Goal: Task Accomplishment & Management: Use online tool/utility

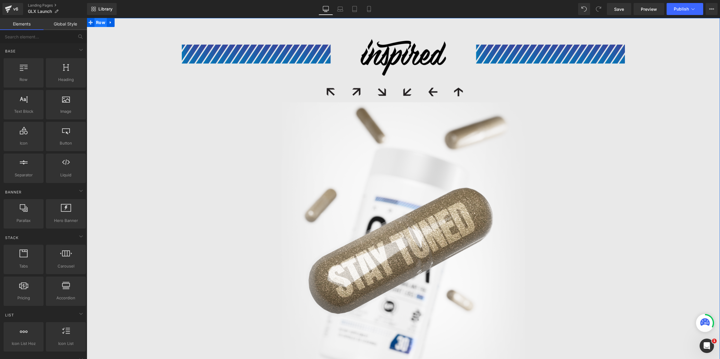
click at [101, 22] on span "Row" at bounding box center [101, 22] width 12 height 9
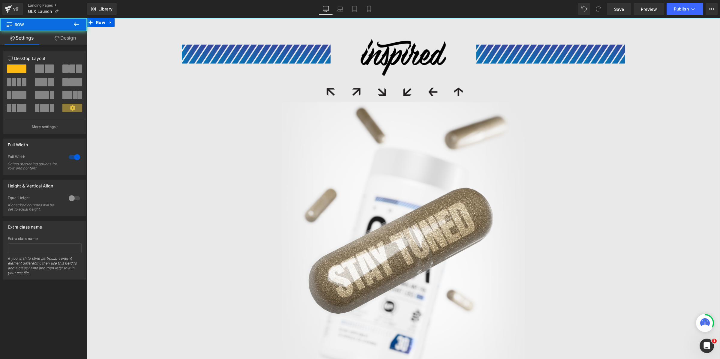
click at [64, 42] on link "Design" at bounding box center [66, 38] width 44 height 14
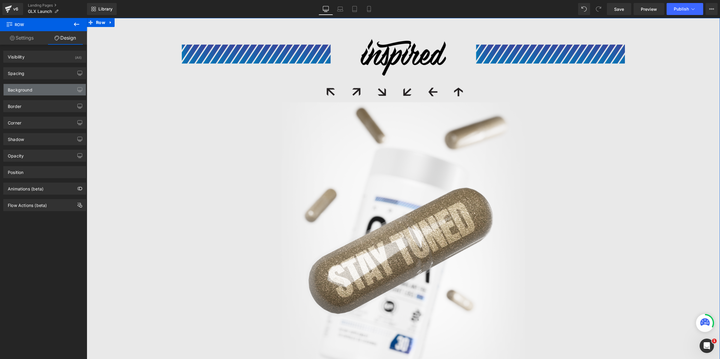
click at [23, 92] on div "Background" at bounding box center [20, 88] width 25 height 8
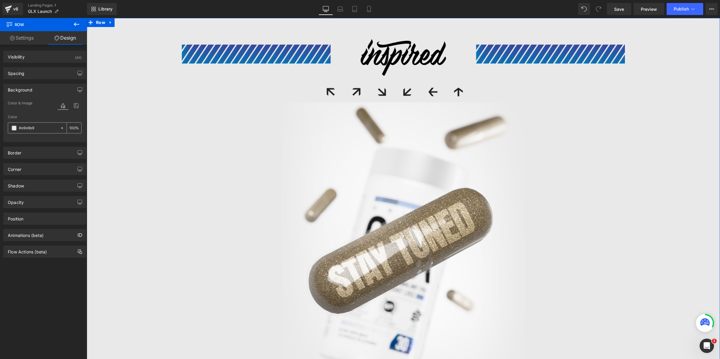
click at [33, 129] on input "#e9e9e9" at bounding box center [38, 128] width 38 height 7
type input "F"
type input "0"
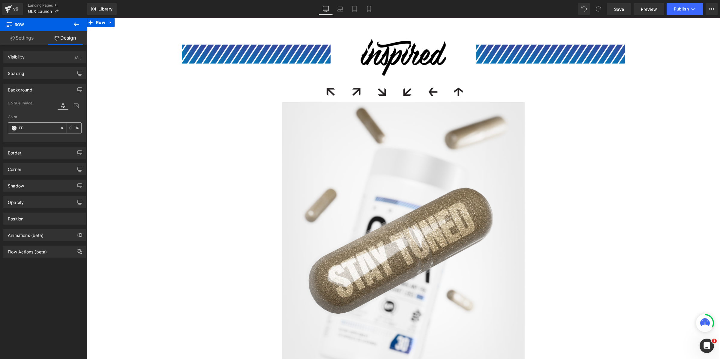
type input "FFF"
type input "100"
type input "FFFFF"
type input "0"
type input "FFFFFF"
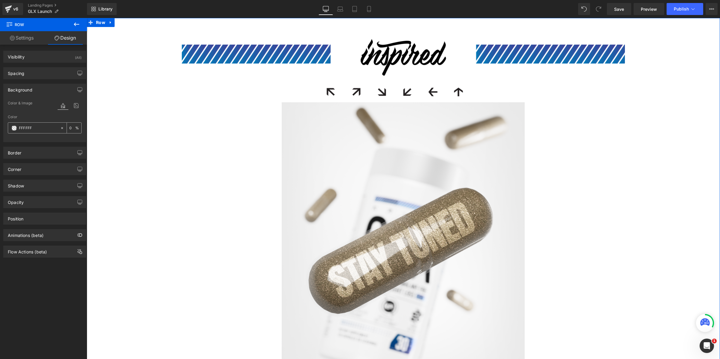
type input "100"
type input "0"
type input "#e9e9e9"
type input "100"
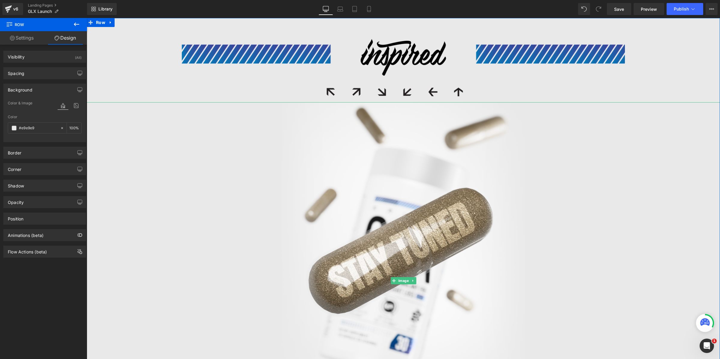
click at [188, 198] on div at bounding box center [404, 281] width 634 height 358
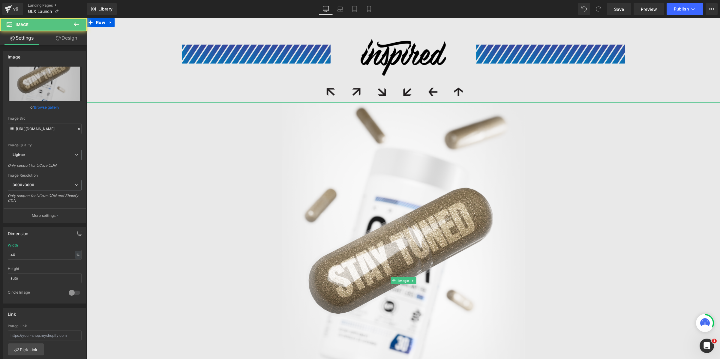
click at [650, 119] on div at bounding box center [404, 281] width 634 height 358
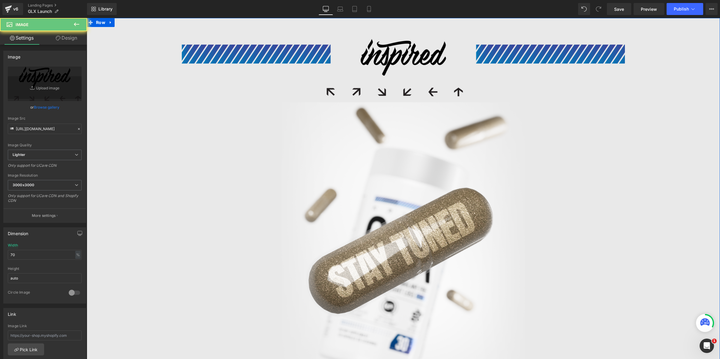
click at [641, 86] on div at bounding box center [404, 67] width 634 height 57
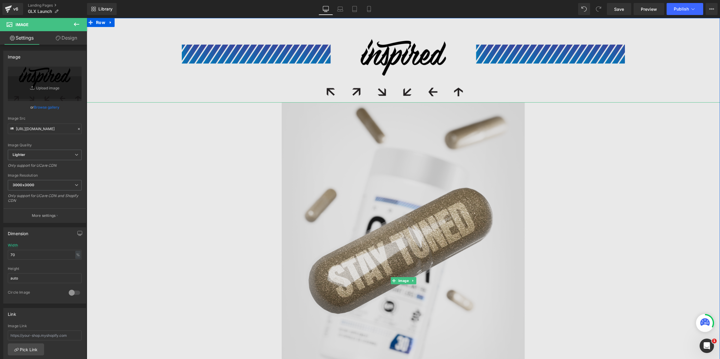
click at [400, 146] on img at bounding box center [403, 281] width 253 height 358
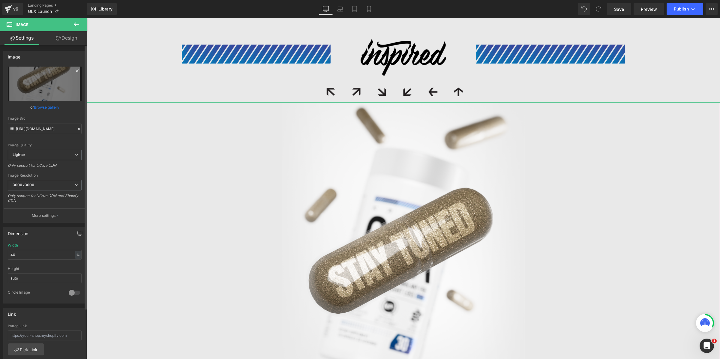
click at [74, 70] on icon at bounding box center [77, 70] width 7 height 7
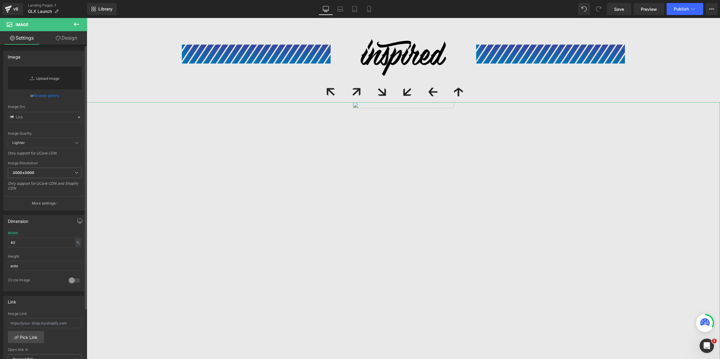
click at [53, 86] on link "Replace Image" at bounding box center [45, 78] width 74 height 23
type input "C:\fakepath\Group 1410137415.png"
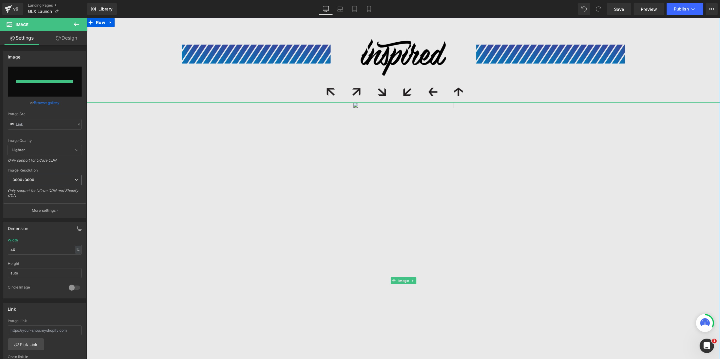
type input "https://ucarecdn.com/ddc7326d-7927-4f16-941b-3d84e5393f5b/-/format/auto/-/previ…"
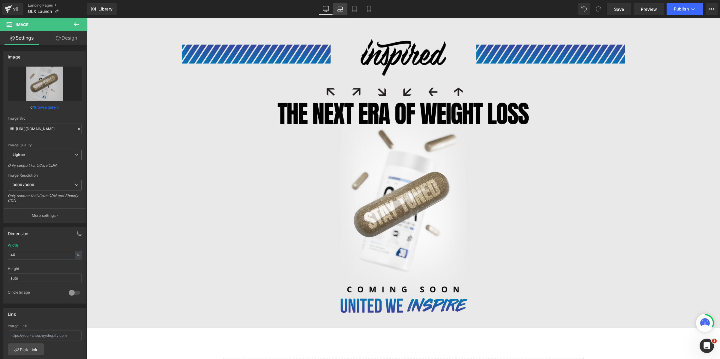
click at [345, 6] on link "Laptop" at bounding box center [340, 9] width 14 height 12
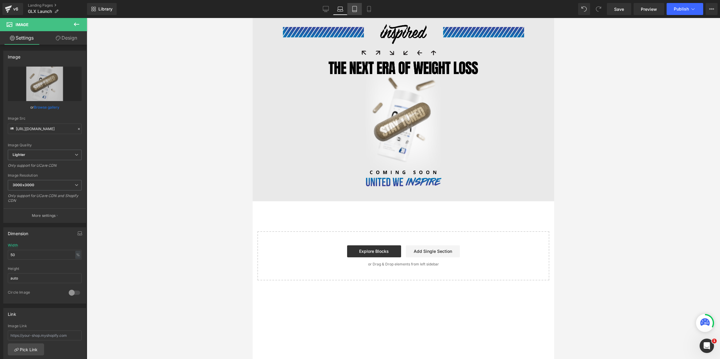
click at [356, 8] on icon at bounding box center [355, 9] width 6 height 6
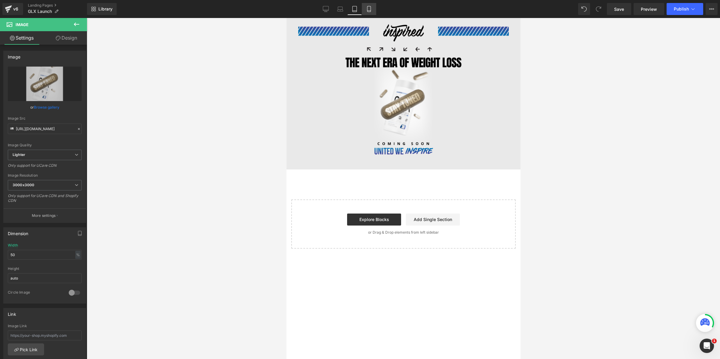
click at [369, 12] on link "Mobile" at bounding box center [369, 9] width 14 height 12
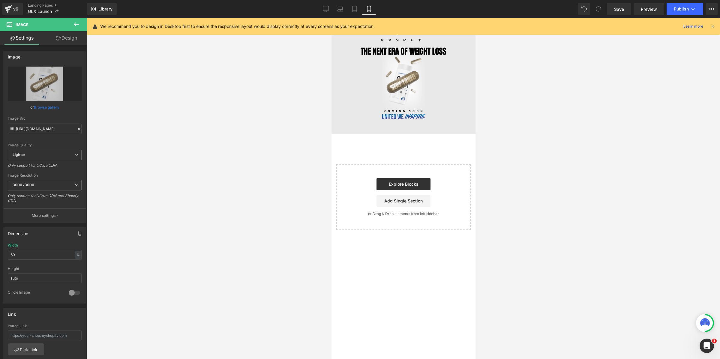
click at [716, 27] on div "We recommend you to design in Desktop first to ensure the responsive layout wou…" at bounding box center [403, 26] width 633 height 17
click at [714, 26] on icon at bounding box center [713, 26] width 5 height 5
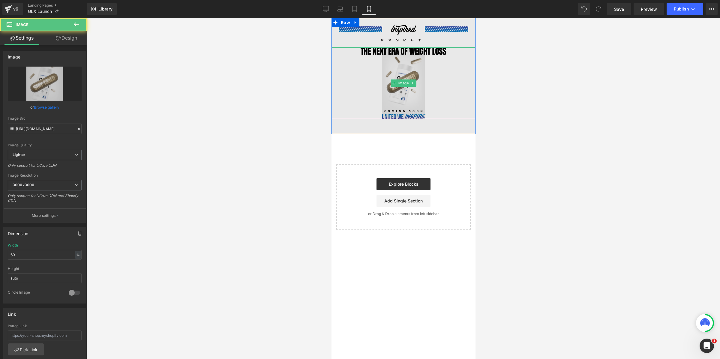
click at [394, 51] on img at bounding box center [403, 83] width 86 height 72
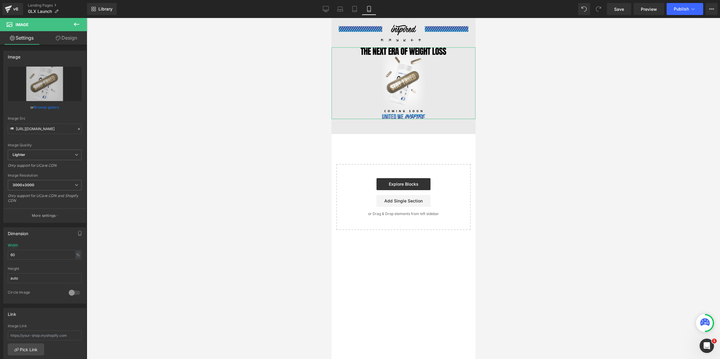
click at [63, 40] on link "Design" at bounding box center [67, 38] width 44 height 14
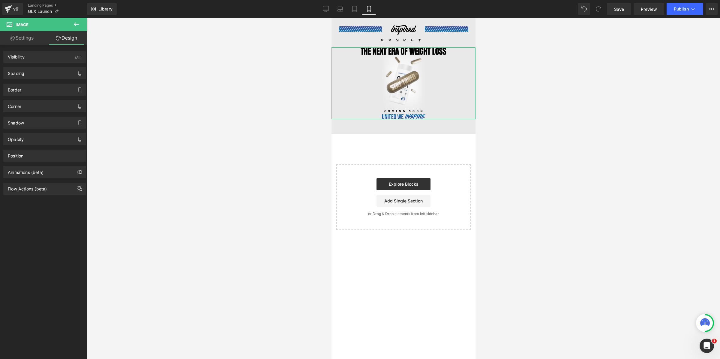
click at [26, 39] on link "Settings" at bounding box center [22, 38] width 44 height 14
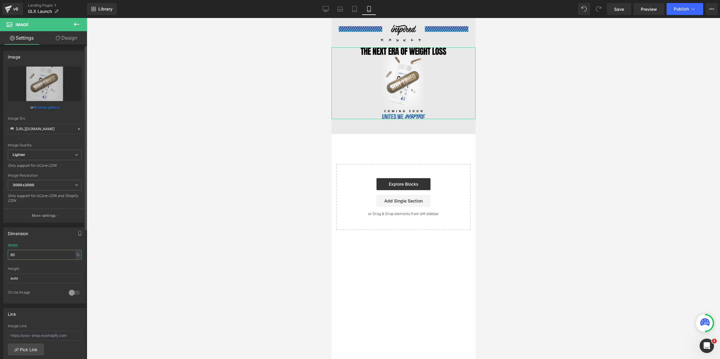
click at [29, 258] on input "60" at bounding box center [45, 255] width 74 height 10
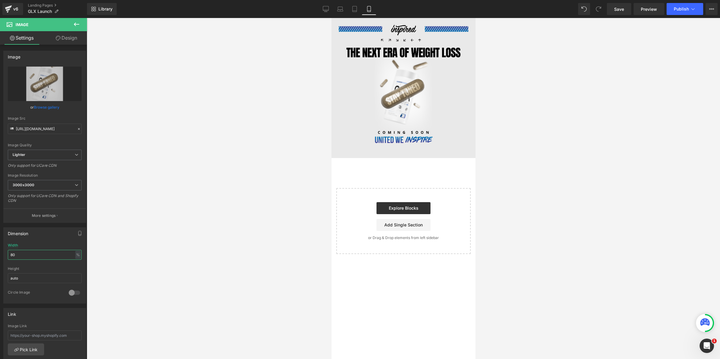
type input "80"
click at [402, 95] on link "Image" at bounding box center [400, 95] width 19 height 7
click at [76, 72] on icon at bounding box center [77, 70] width 3 height 3
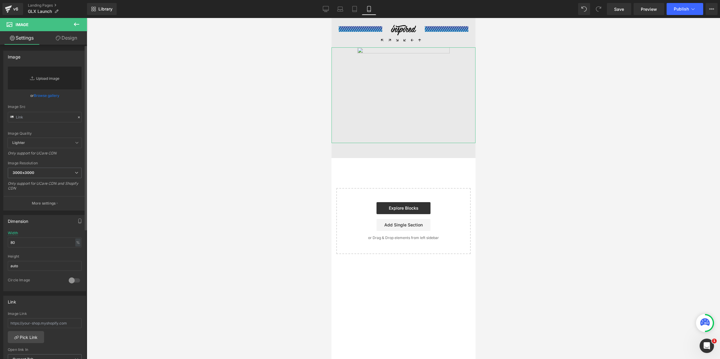
click at [49, 77] on link "Replace Image" at bounding box center [45, 78] width 74 height 23
type input "C:\fakepath\Group 1410137415.png"
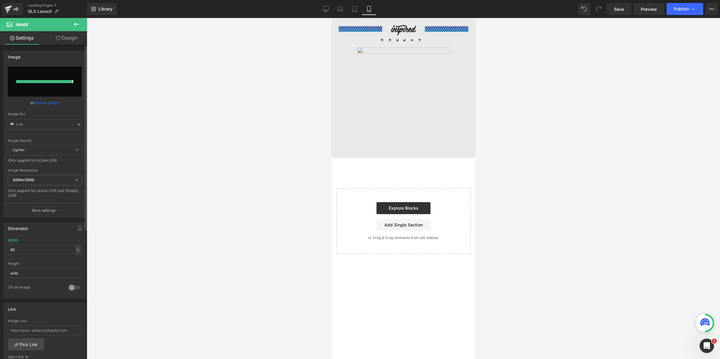
type input "https://ucarecdn.com/b789055a-90d7-48e4-baa8-d6a507a41d93/-/format/auto/-/previ…"
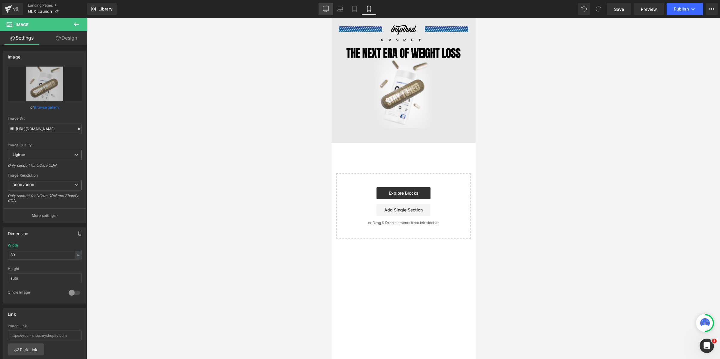
click at [326, 9] on icon at bounding box center [326, 9] width 6 height 6
type input "40"
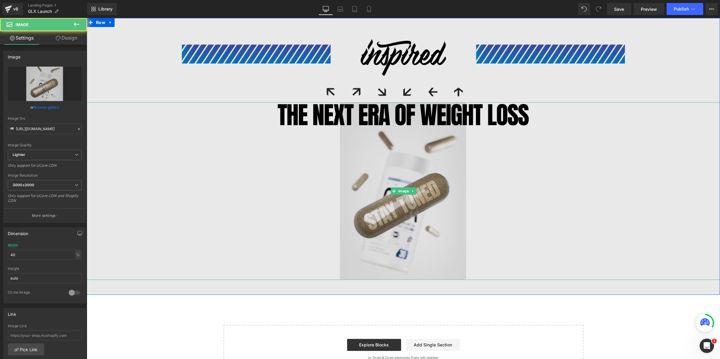
click at [379, 107] on img at bounding box center [403, 191] width 253 height 178
click at [421, 116] on img at bounding box center [403, 191] width 253 height 178
click at [345, 110] on img at bounding box center [403, 191] width 253 height 178
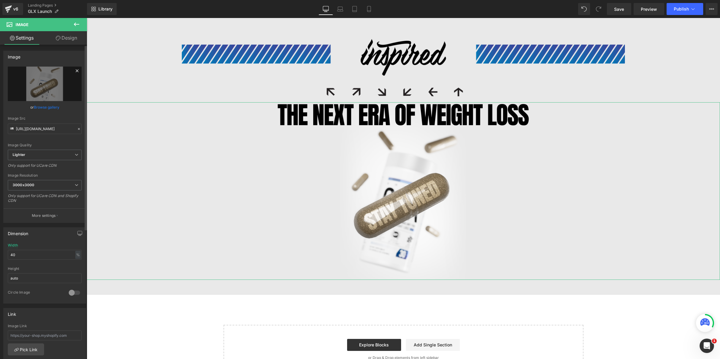
click at [74, 71] on icon at bounding box center [77, 70] width 7 height 7
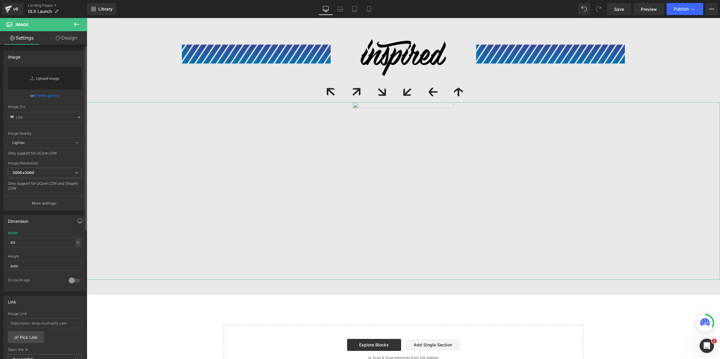
click at [64, 78] on link "Replace Image" at bounding box center [45, 78] width 74 height 23
type input "C:\fakepath\Group 1410137416.png"
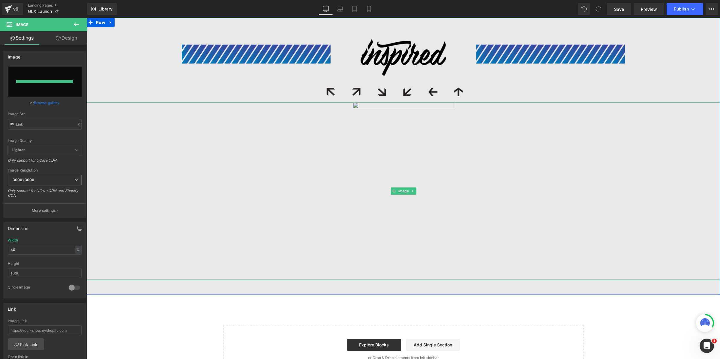
type input "https://ucarecdn.com/2a539c34-5cd2-47d3-9d9d-1ad220bf3444/-/format/auto/-/previ…"
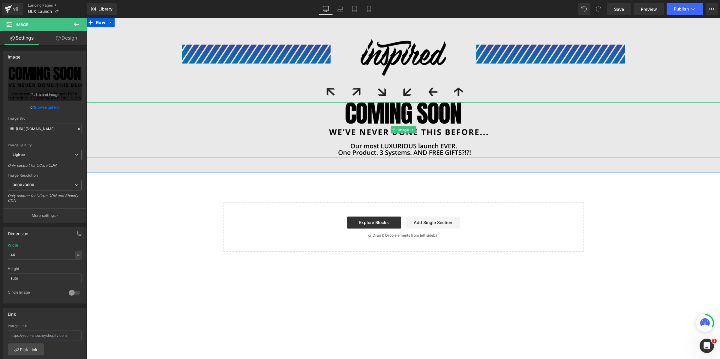
click at [366, 111] on img at bounding box center [403, 129] width 253 height 55
click at [404, 121] on img at bounding box center [403, 129] width 253 height 55
click at [62, 42] on link "Design" at bounding box center [67, 38] width 44 height 14
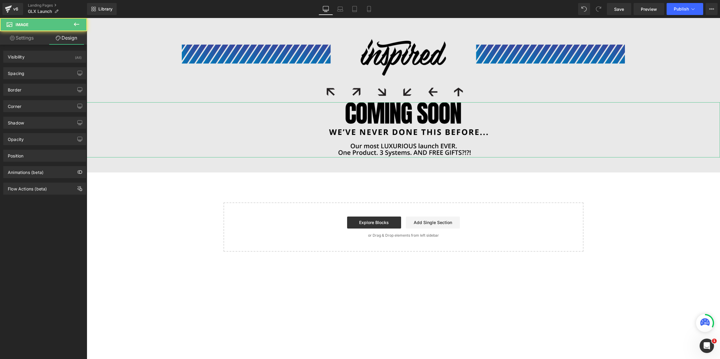
type input "20"
type input "0"
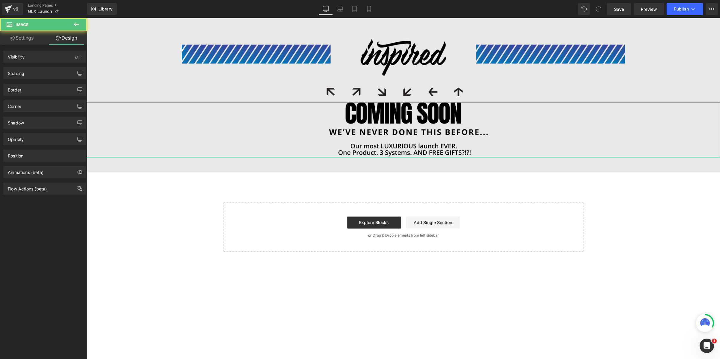
type input "0"
click at [47, 75] on div "Spacing" at bounding box center [45, 73] width 82 height 11
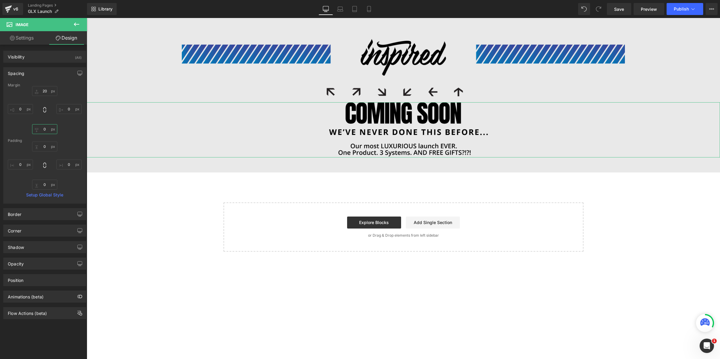
click at [46, 131] on input "0" at bounding box center [44, 129] width 25 height 10
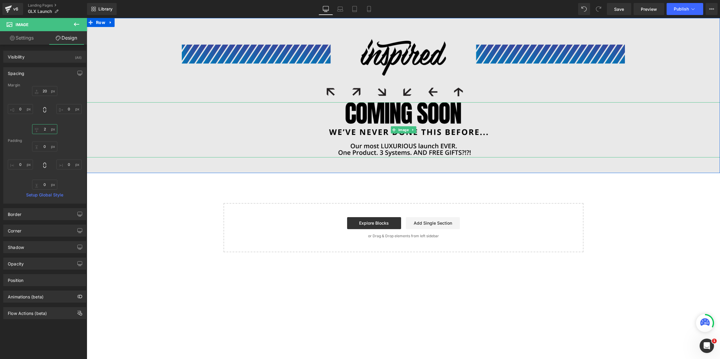
type input "20"
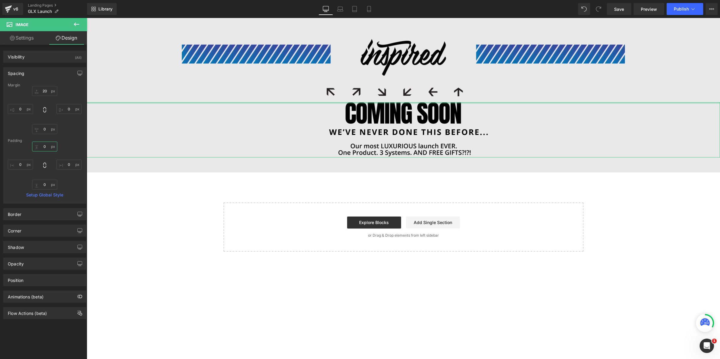
click at [43, 148] on input "0" at bounding box center [44, 147] width 25 height 10
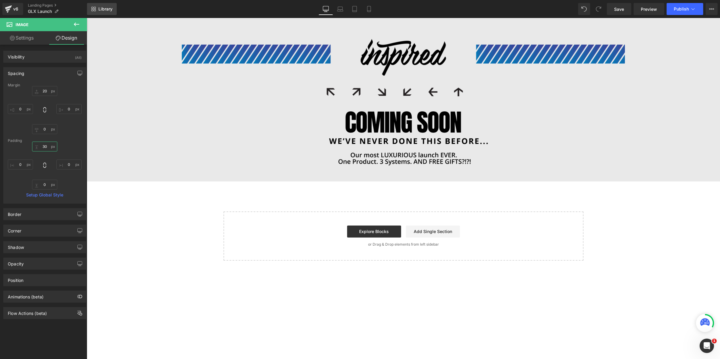
type input "30"
click at [76, 23] on icon at bounding box center [76, 25] width 5 height 4
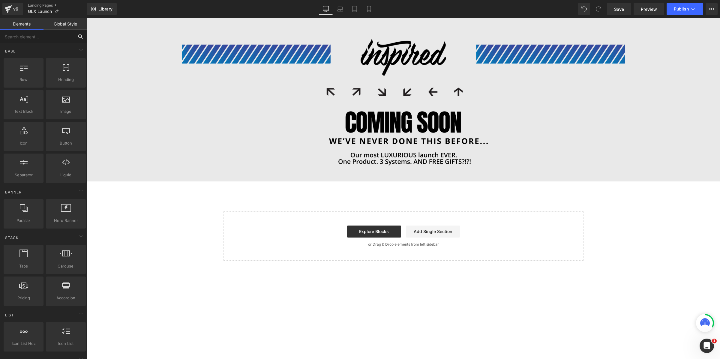
click at [33, 33] on input "text" at bounding box center [37, 36] width 74 height 13
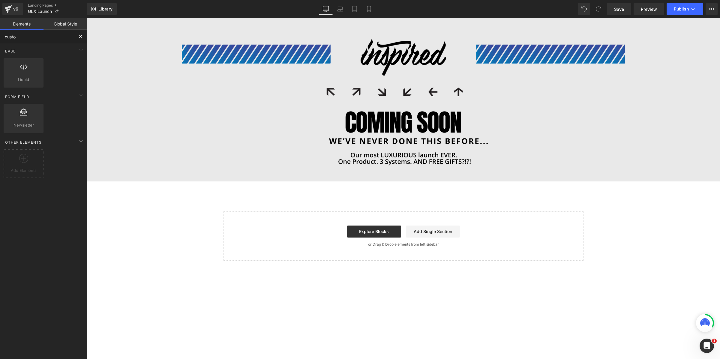
type input "custom"
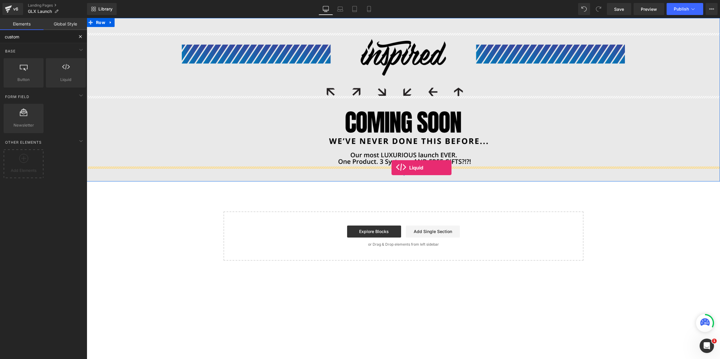
drag, startPoint x: 152, startPoint y: 94, endPoint x: 392, endPoint y: 168, distance: 251.0
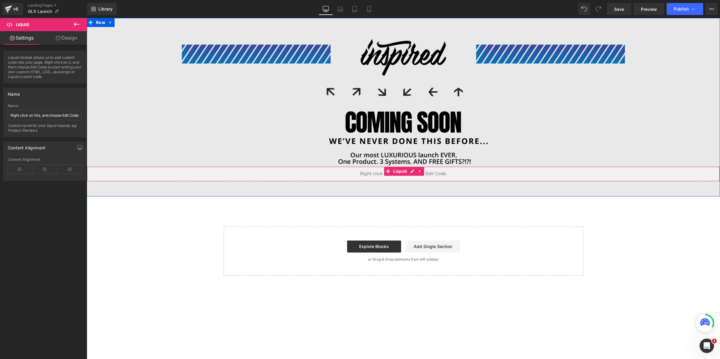
click at [372, 175] on div "Liquid" at bounding box center [404, 174] width 634 height 15
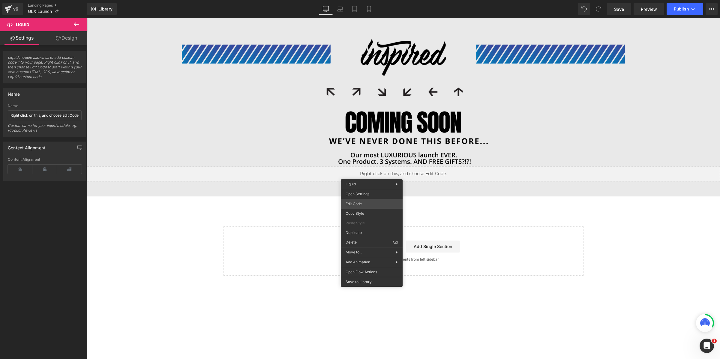
click at [354, 0] on div "Liquid You are previewing how the will restyle your page. You can not edit Elem…" at bounding box center [360, 0] width 720 height 0
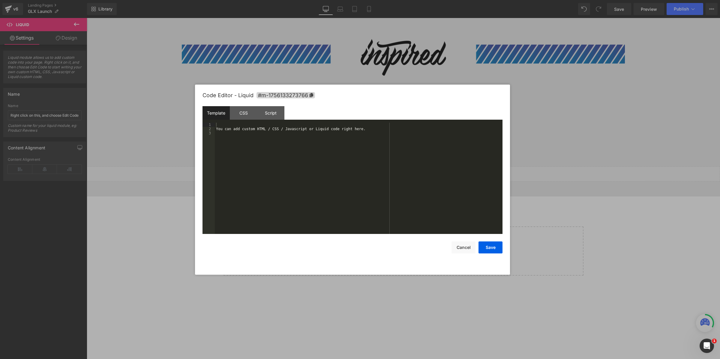
click at [272, 137] on div "You can add custom HTML / CSS / Javascript or Liquid code right here." at bounding box center [359, 183] width 288 height 120
click at [492, 254] on div "Code Editor - Liquid #m-1756133273766 Template CSS Script Data 1 < div class = …" at bounding box center [353, 180] width 300 height 190
click at [492, 249] on button "Save" at bounding box center [491, 248] width 24 height 12
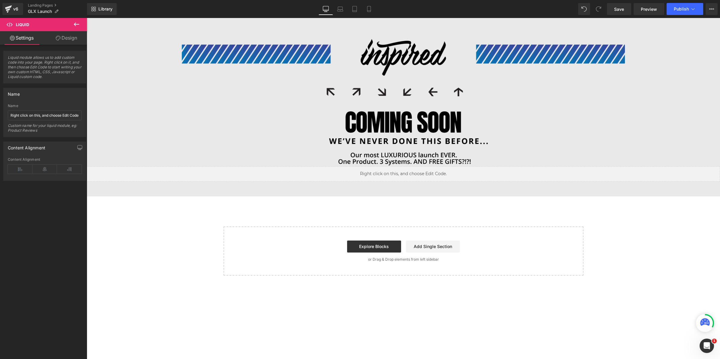
click at [427, 129] on img at bounding box center [403, 134] width 253 height 64
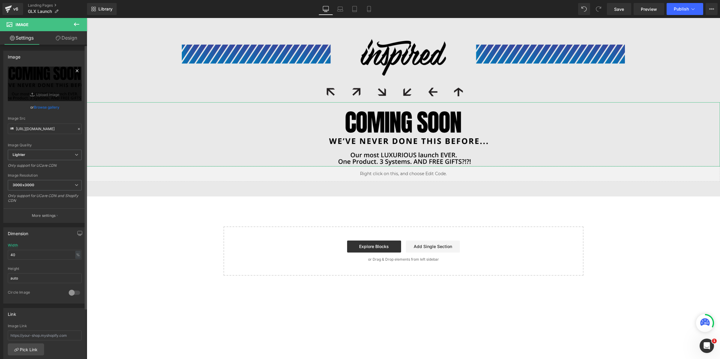
click at [75, 71] on icon at bounding box center [77, 70] width 7 height 7
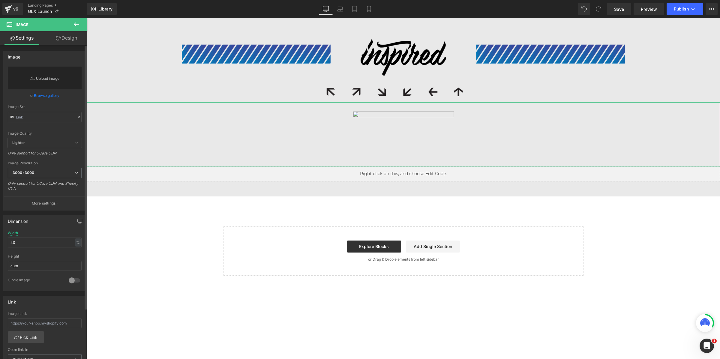
click at [42, 77] on link "Replace Image" at bounding box center [45, 78] width 74 height 23
type input "C:\fakepath\Group 1410137417.png"
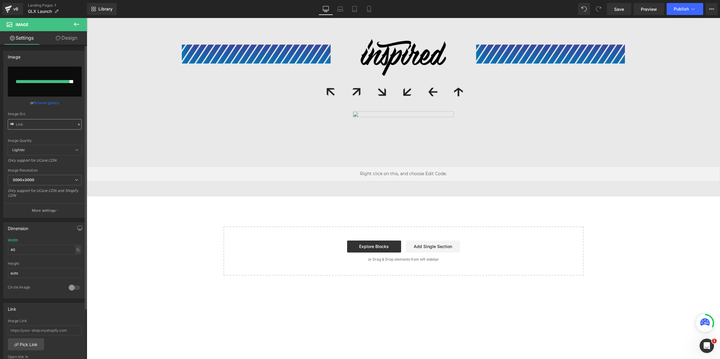
type input "[URL][DOMAIN_NAME]"
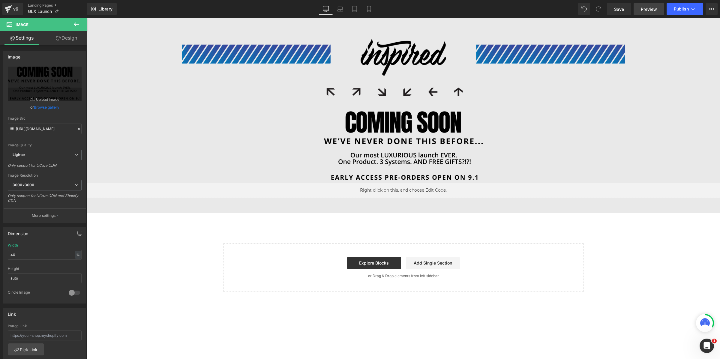
click at [657, 11] on span "Preview" at bounding box center [649, 9] width 16 height 6
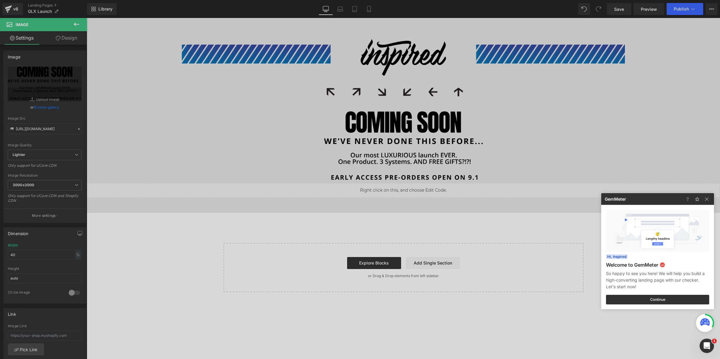
click at [624, 12] on div at bounding box center [360, 179] width 720 height 359
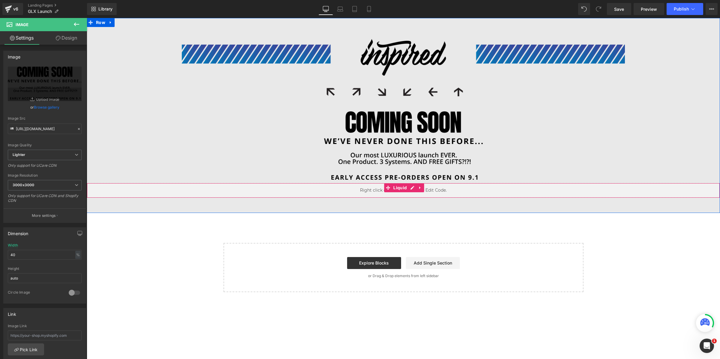
click at [493, 191] on div "Liquid" at bounding box center [404, 190] width 634 height 15
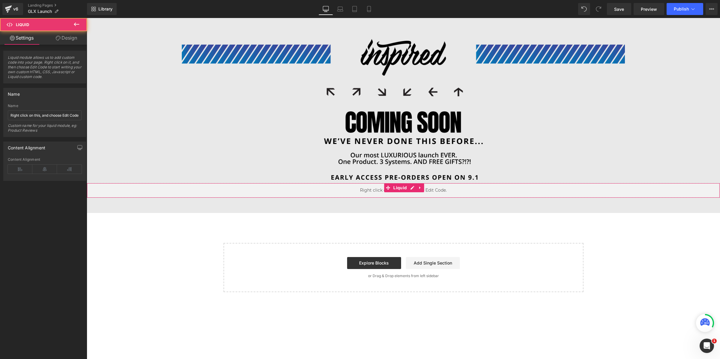
click at [71, 38] on link "Design" at bounding box center [67, 38] width 44 height 14
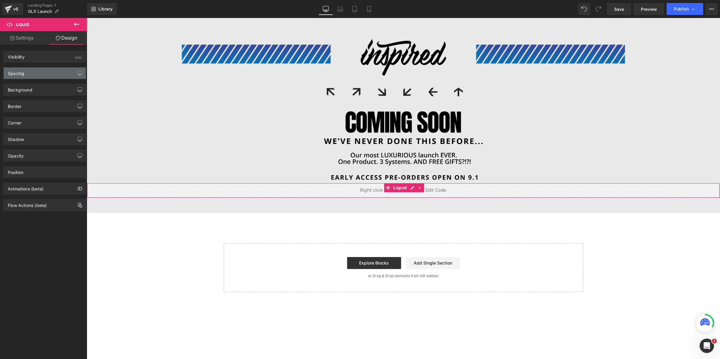
click at [40, 78] on div "Spacing" at bounding box center [45, 73] width 82 height 11
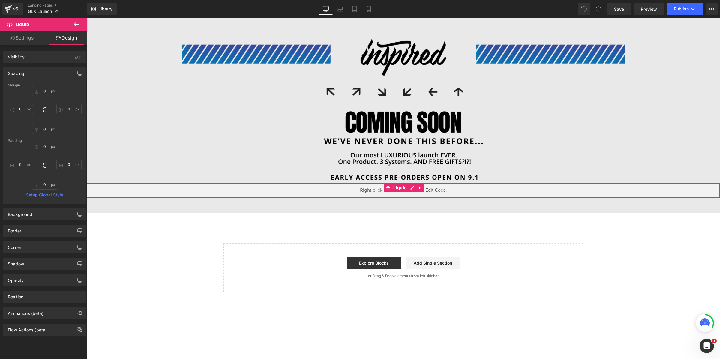
click at [44, 147] on input "0" at bounding box center [44, 147] width 25 height 10
type input "5-0"
type input "0"
type input "50"
click at [41, 91] on input "0" at bounding box center [44, 91] width 25 height 10
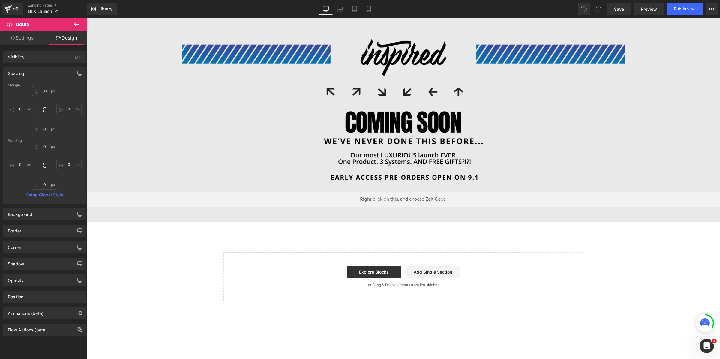
type input "30"
click at [80, 22] on button at bounding box center [76, 24] width 21 height 13
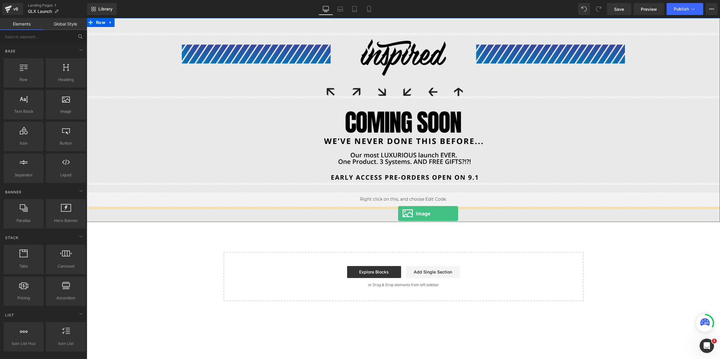
drag, startPoint x: 153, startPoint y: 124, endPoint x: 398, endPoint y: 214, distance: 261.2
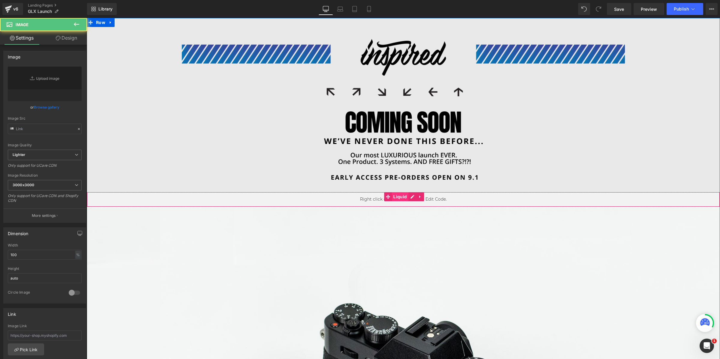
type input "//d1um8515vdn9kb.cloudfront.net/images/parallax.jpg"
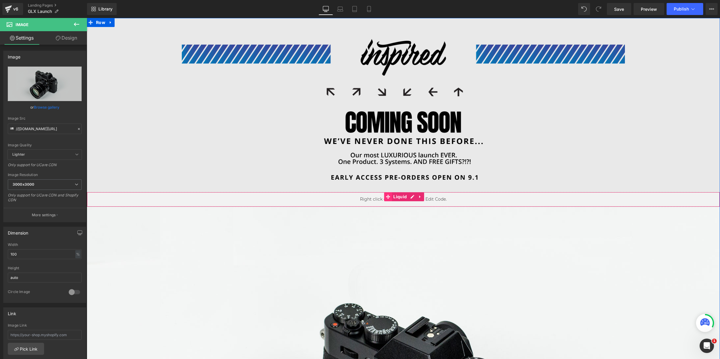
click at [388, 196] on icon at bounding box center [388, 197] width 4 height 4
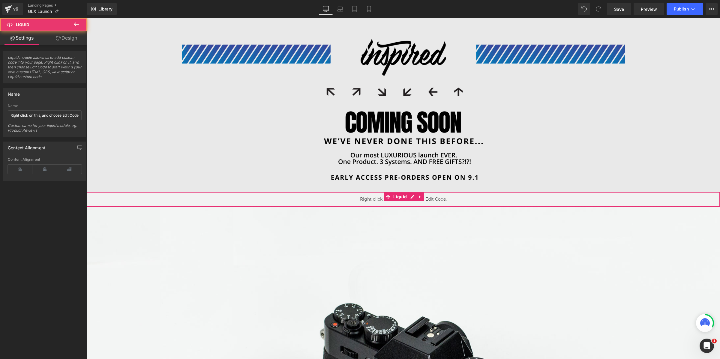
click at [57, 36] on icon at bounding box center [58, 38] width 5 height 5
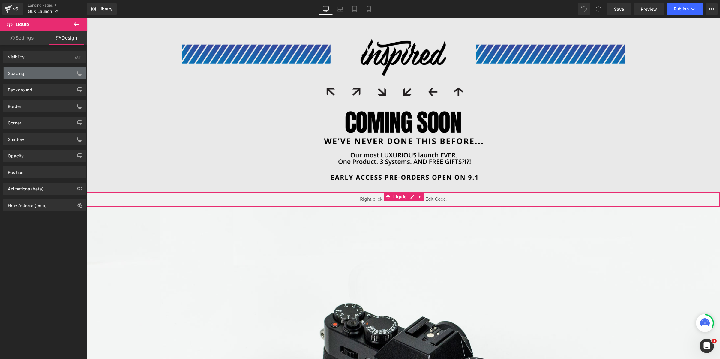
click at [50, 73] on div "Spacing" at bounding box center [45, 73] width 82 height 11
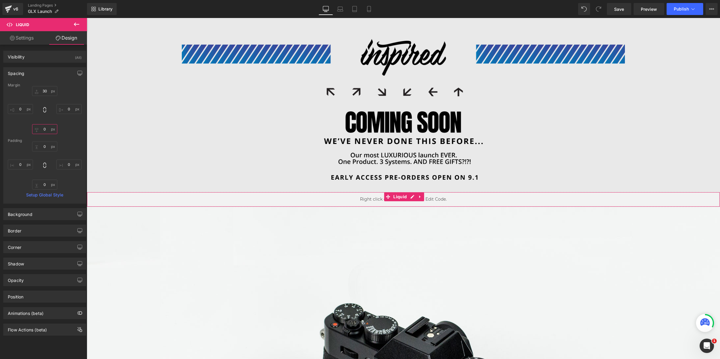
click at [43, 129] on input "0" at bounding box center [44, 129] width 25 height 10
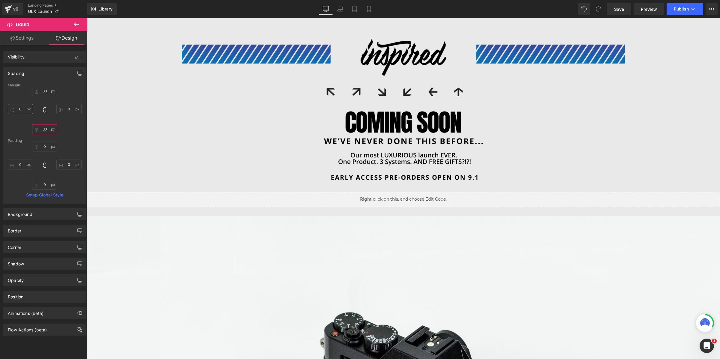
type input "30"
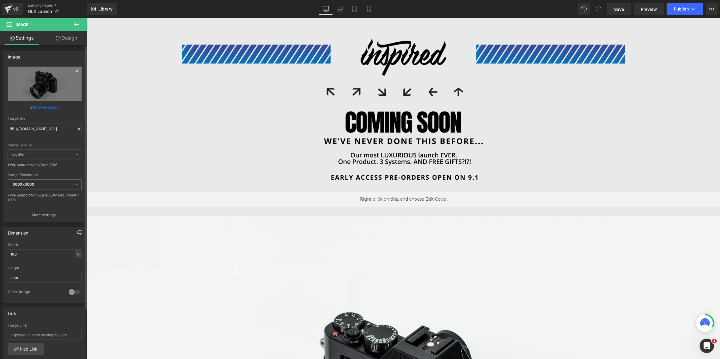
click at [74, 71] on icon at bounding box center [77, 70] width 7 height 7
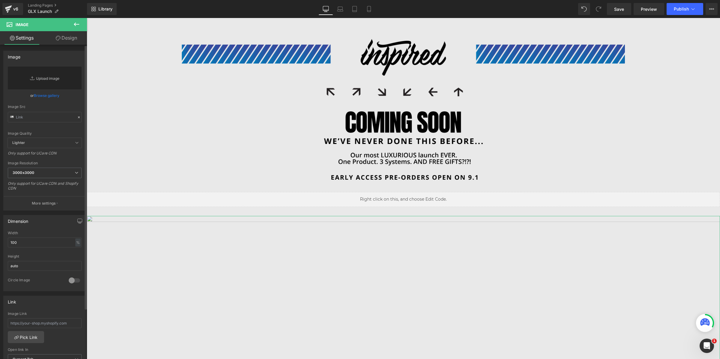
click at [43, 81] on link "Replace Image" at bounding box center [45, 78] width 74 height 23
type input "C:\fakepath\Group 1410137409.png"
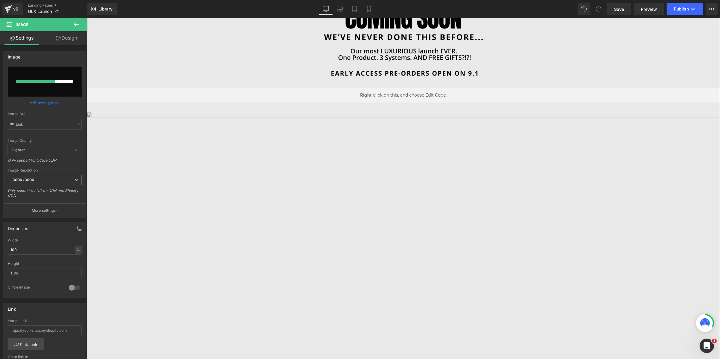
scroll to position [129, 0]
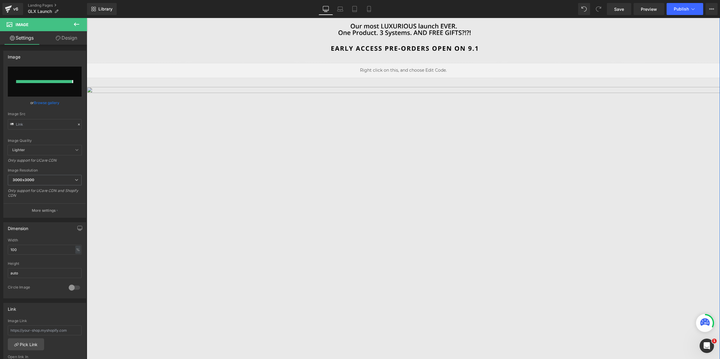
type input "[URL][DOMAIN_NAME]"
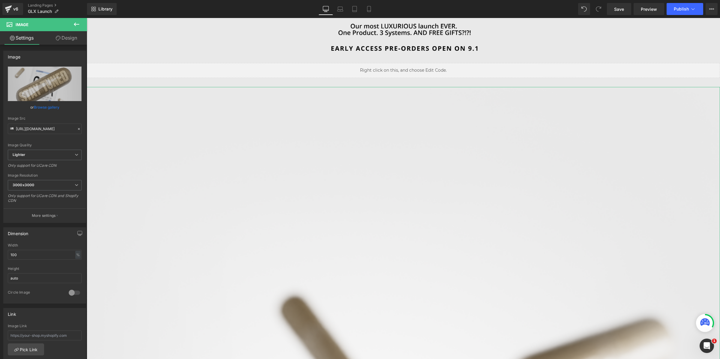
click at [61, 40] on link "Design" at bounding box center [67, 38] width 44 height 14
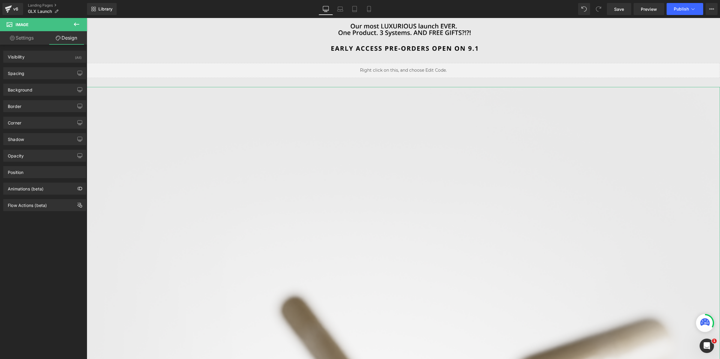
click at [27, 41] on link "Settings" at bounding box center [22, 38] width 44 height 14
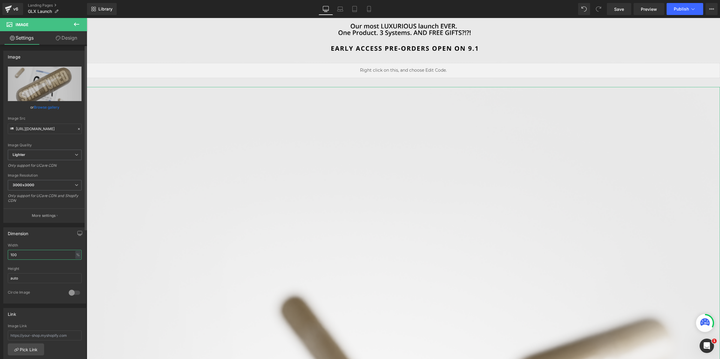
click at [25, 257] on input "100" at bounding box center [45, 255] width 74 height 10
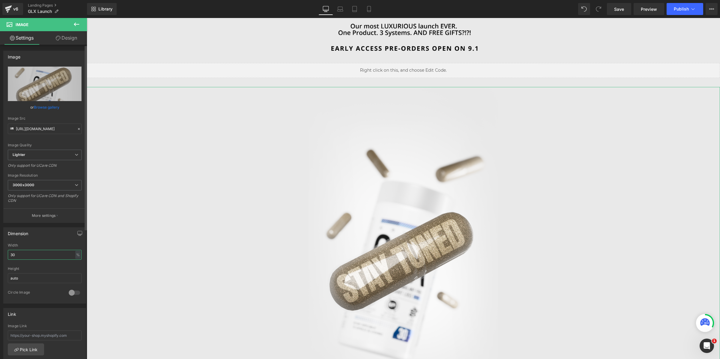
click at [25, 257] on input "30" at bounding box center [45, 255] width 74 height 10
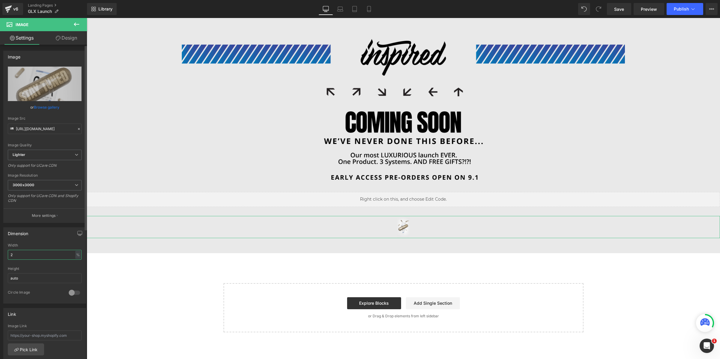
scroll to position [10, 0]
type input "20"
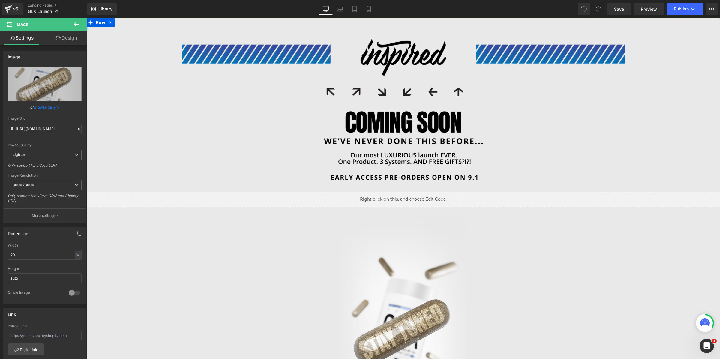
click at [423, 213] on div "Image Image Liquid NaNpx Image" at bounding box center [404, 236] width 634 height 406
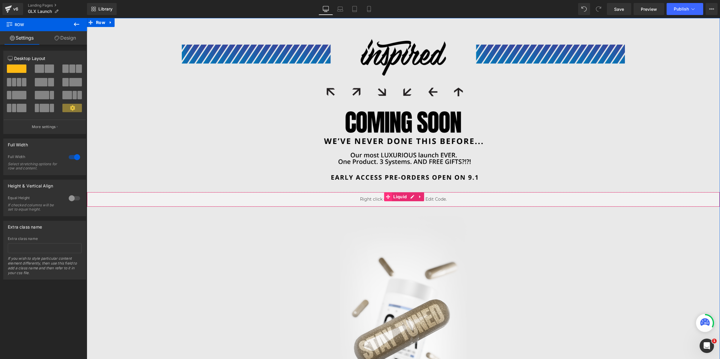
click at [388, 197] on icon at bounding box center [388, 197] width 4 height 4
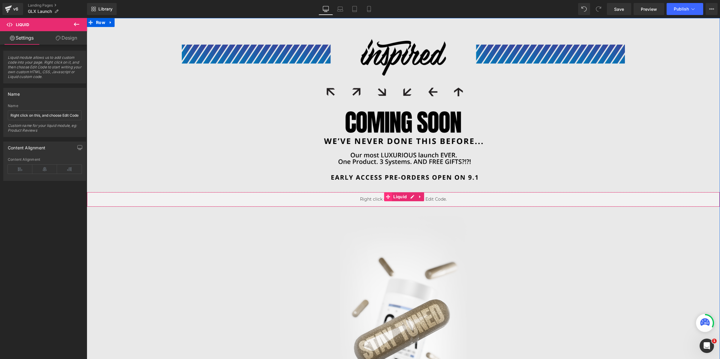
click at [387, 197] on icon at bounding box center [388, 197] width 4 height 4
click at [82, 38] on link "Design" at bounding box center [67, 38] width 44 height 14
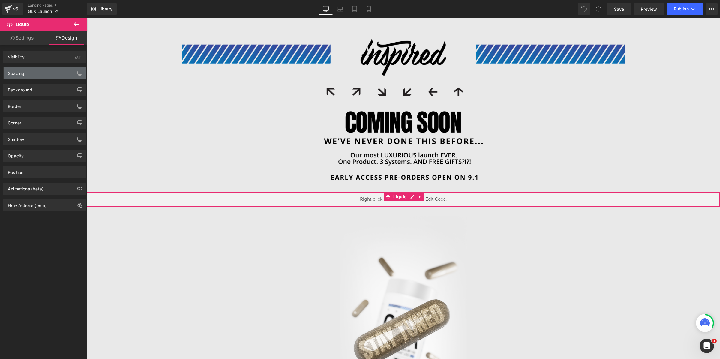
click at [33, 79] on div "Visibility (All) 0|0|0|0 1 Show on Desktop 1 Show on Laptop 1 Show on Tablet 1 …" at bounding box center [45, 128] width 90 height 167
click at [34, 74] on div "Spacing" at bounding box center [45, 73] width 82 height 11
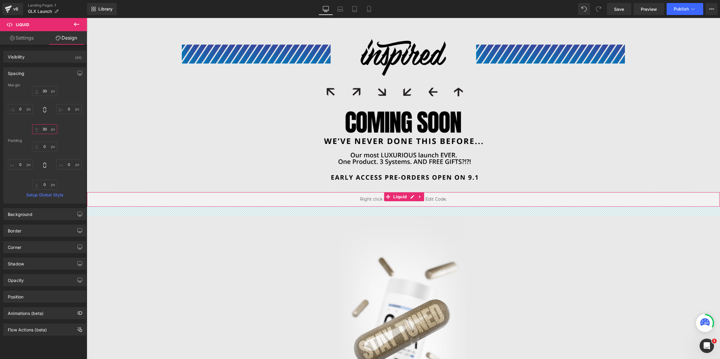
click at [50, 132] on input "30" at bounding box center [44, 129] width 25 height 10
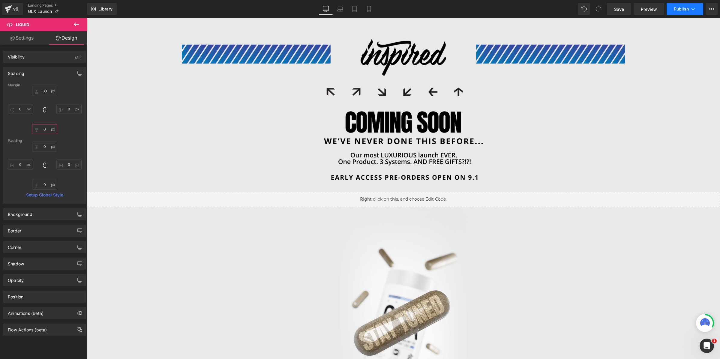
type input "0"
click at [677, 9] on span "Publish" at bounding box center [681, 9] width 15 height 5
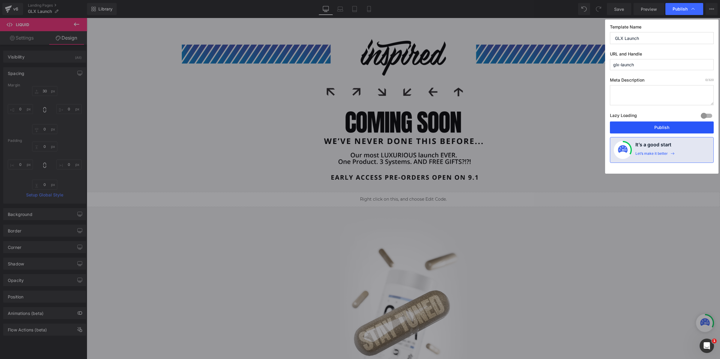
click at [660, 126] on button "Publish" at bounding box center [662, 128] width 104 height 12
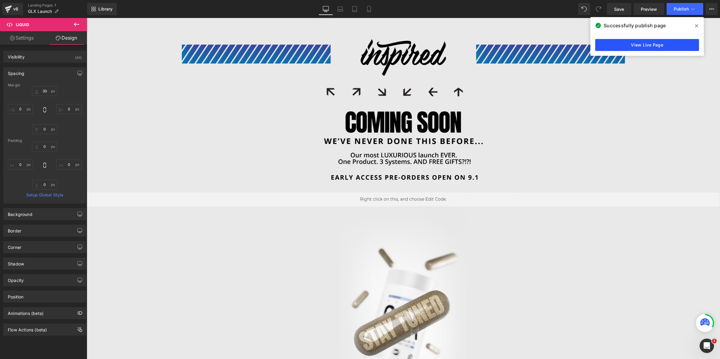
click at [630, 47] on link "View Live Page" at bounding box center [648, 45] width 104 height 12
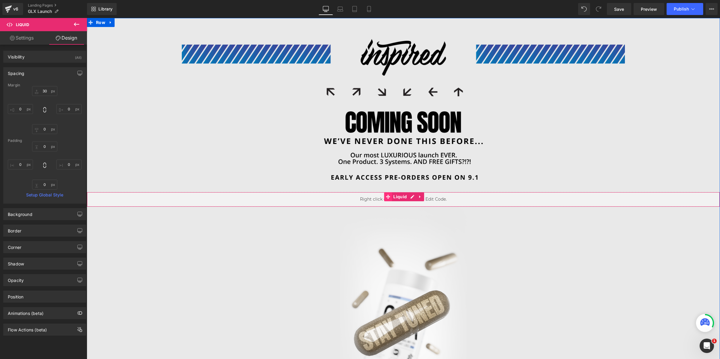
click at [387, 198] on icon at bounding box center [388, 197] width 4 height 5
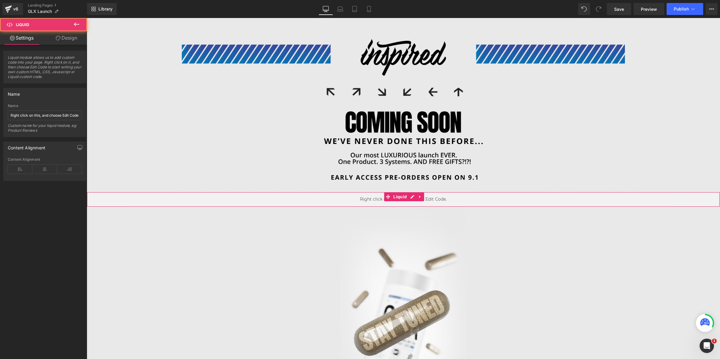
click at [66, 40] on link "Design" at bounding box center [67, 38] width 44 height 14
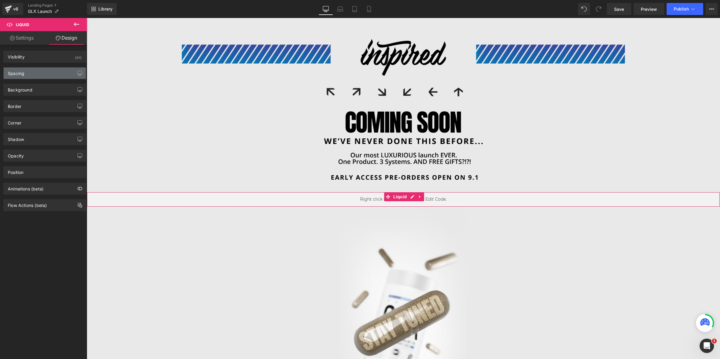
click at [39, 74] on div "Spacing" at bounding box center [45, 73] width 82 height 11
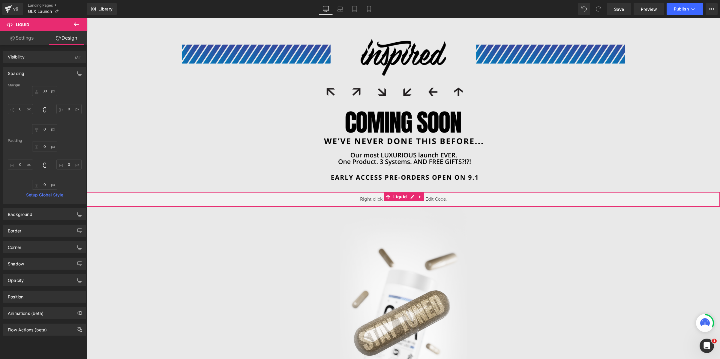
click at [39, 76] on div "Spacing" at bounding box center [45, 73] width 82 height 11
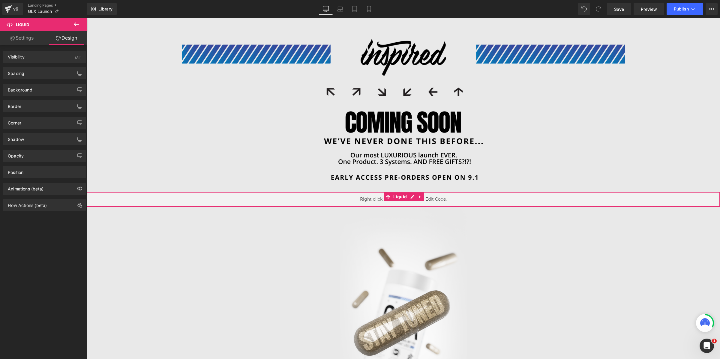
click at [38, 41] on link "Settings" at bounding box center [22, 38] width 44 height 14
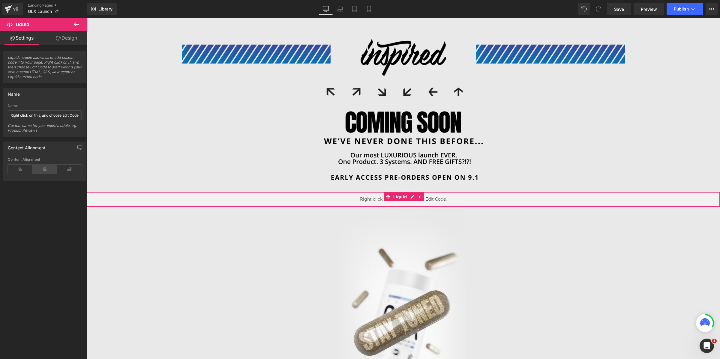
click at [44, 169] on icon at bounding box center [44, 169] width 25 height 9
click at [67, 40] on link "Design" at bounding box center [67, 38] width 44 height 14
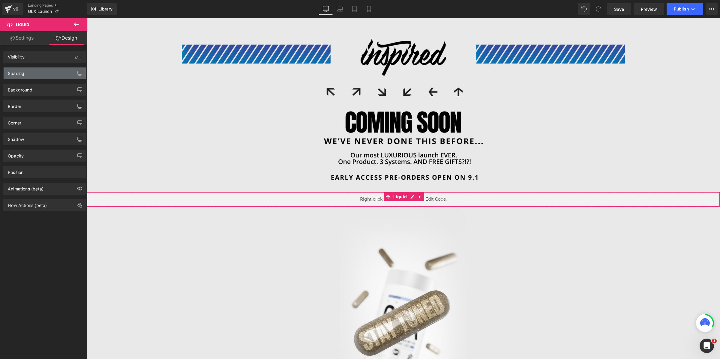
click at [25, 75] on div "Spacing" at bounding box center [45, 73] width 82 height 11
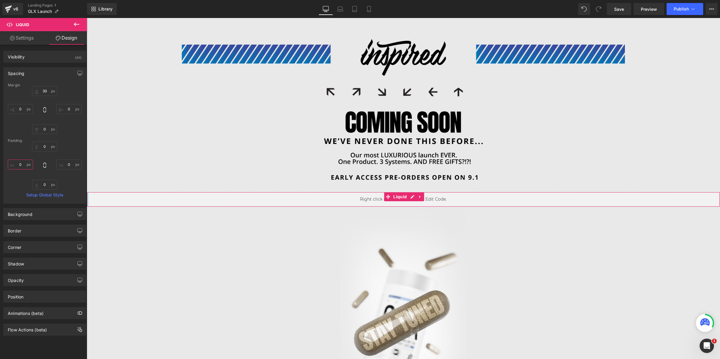
click at [19, 165] on input "0" at bounding box center [20, 165] width 25 height 10
type input "100"
click at [63, 165] on input "0" at bounding box center [68, 165] width 25 height 10
type input "100"
click at [681, 7] on span "Publish" at bounding box center [681, 9] width 15 height 5
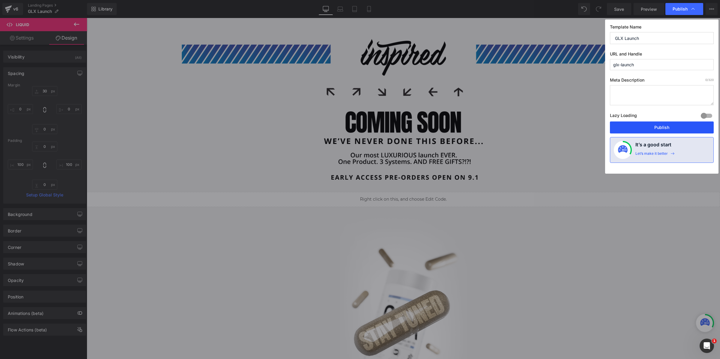
click at [656, 128] on button "Publish" at bounding box center [662, 128] width 104 height 12
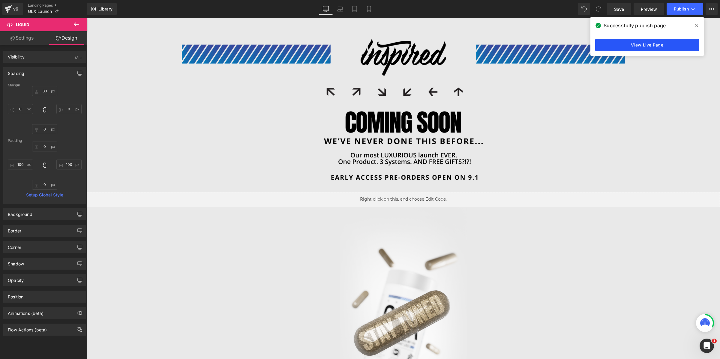
click at [604, 45] on link "View Live Page" at bounding box center [648, 45] width 104 height 12
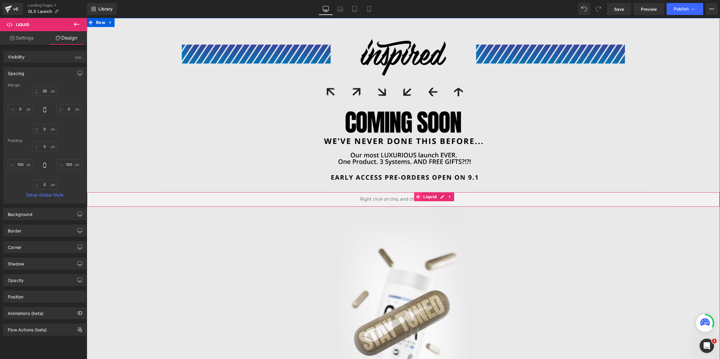
click at [415, 196] on span at bounding box center [418, 196] width 8 height 9
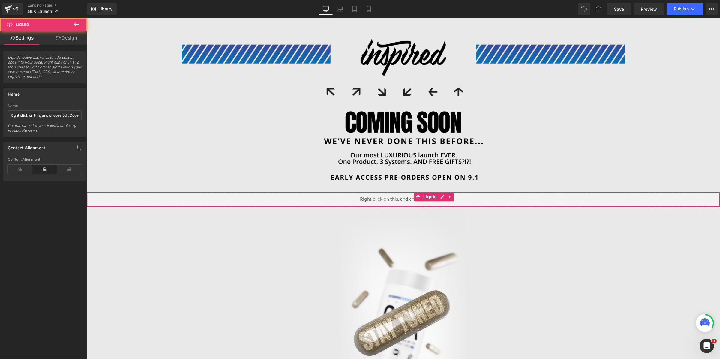
click at [71, 35] on link "Design" at bounding box center [67, 38] width 44 height 14
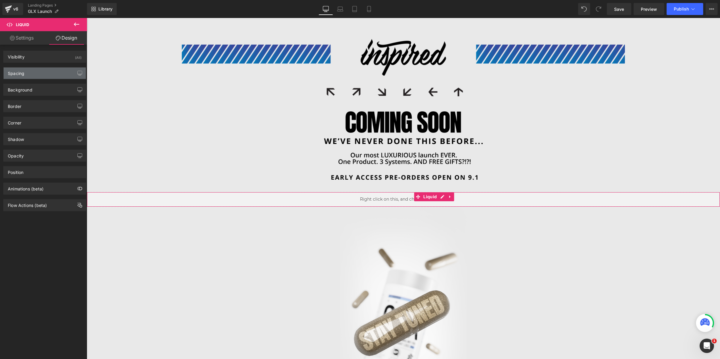
click at [35, 73] on div "Spacing" at bounding box center [45, 73] width 82 height 11
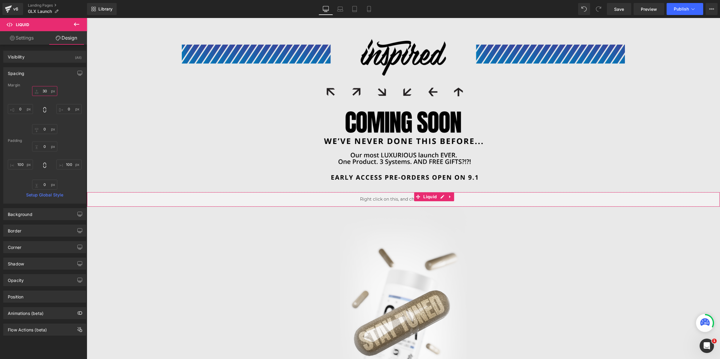
click at [44, 89] on input "30" at bounding box center [44, 91] width 25 height 10
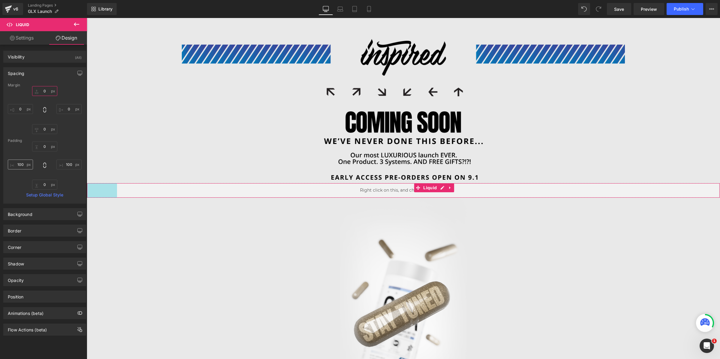
type input "0"
click at [21, 166] on input "100" at bounding box center [20, 165] width 25 height 10
type input "200"
click at [65, 165] on input "100" at bounding box center [68, 165] width 25 height 10
type input "200"
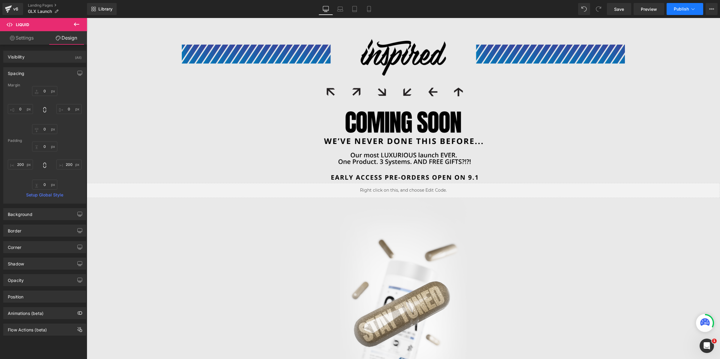
click at [669, 5] on button "Publish" at bounding box center [685, 9] width 37 height 12
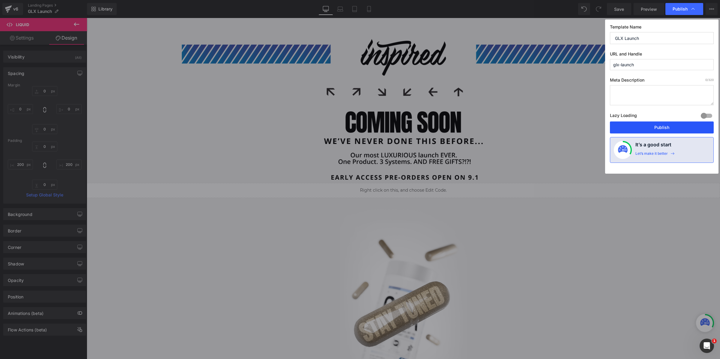
click at [668, 122] on button "Publish" at bounding box center [662, 128] width 104 height 12
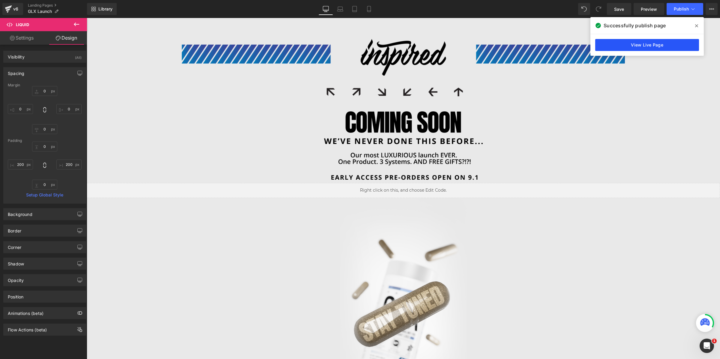
click at [615, 45] on link "View Live Page" at bounding box center [648, 45] width 104 height 12
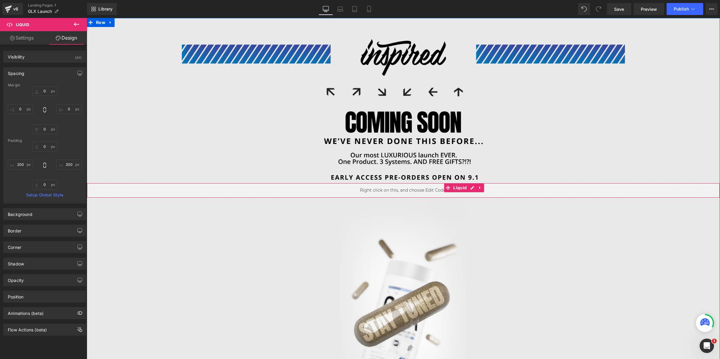
click at [294, 189] on div "Liquid 200px 200px" at bounding box center [404, 190] width 634 height 15
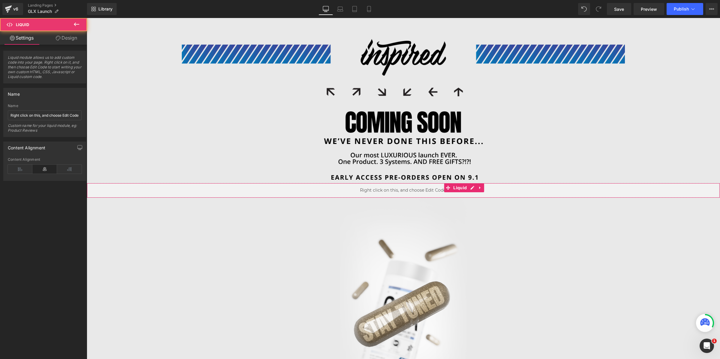
click at [62, 35] on link "Design" at bounding box center [67, 38] width 44 height 14
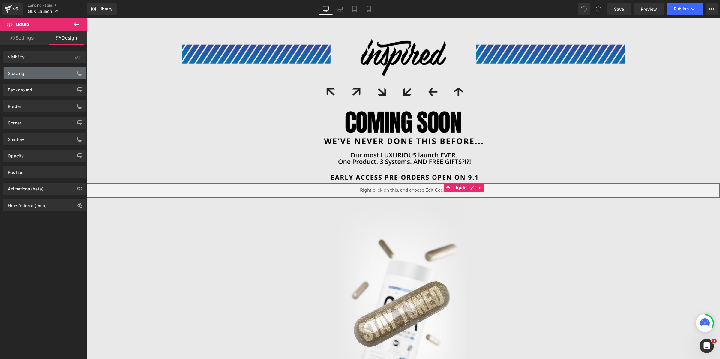
click at [41, 76] on div "Spacing" at bounding box center [45, 73] width 82 height 11
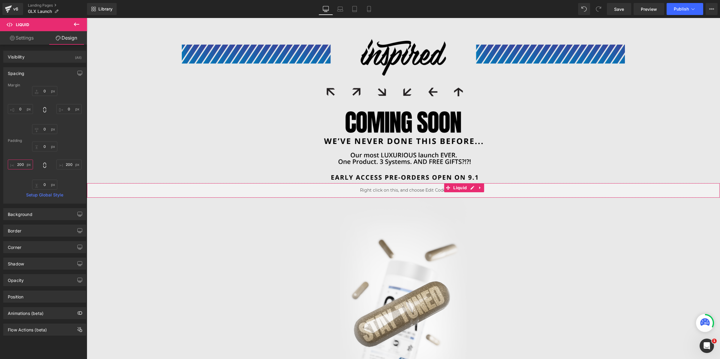
click at [23, 166] on input "200" at bounding box center [20, 165] width 25 height 10
type input "0"
click at [65, 163] on input "200" at bounding box center [68, 165] width 25 height 10
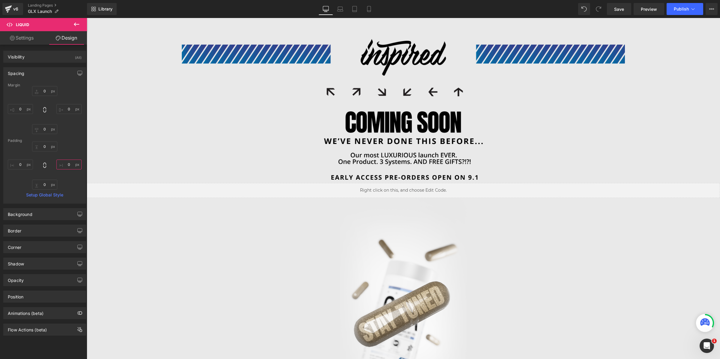
type input "0"
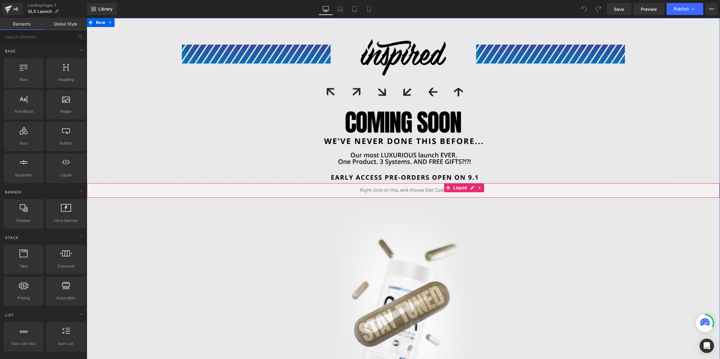
click at [491, 191] on div "Liquid" at bounding box center [404, 190] width 634 height 15
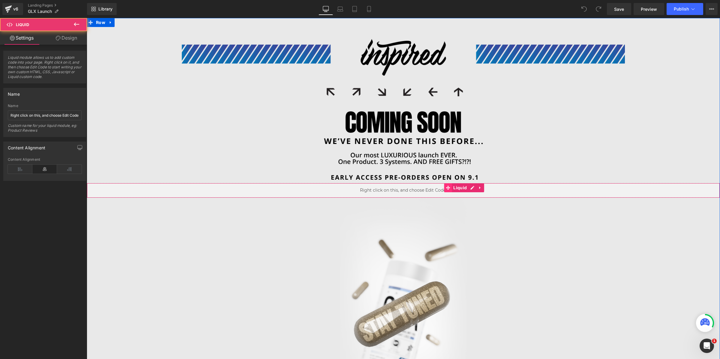
click at [448, 189] on icon at bounding box center [448, 188] width 4 height 5
drag, startPoint x: 59, startPoint y: 40, endPoint x: 19, endPoint y: 126, distance: 95.2
click at [59, 40] on icon at bounding box center [58, 38] width 5 height 5
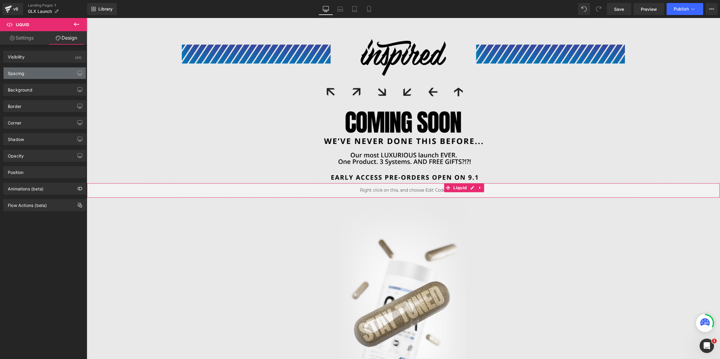
click at [38, 75] on div "Spacing" at bounding box center [45, 73] width 82 height 11
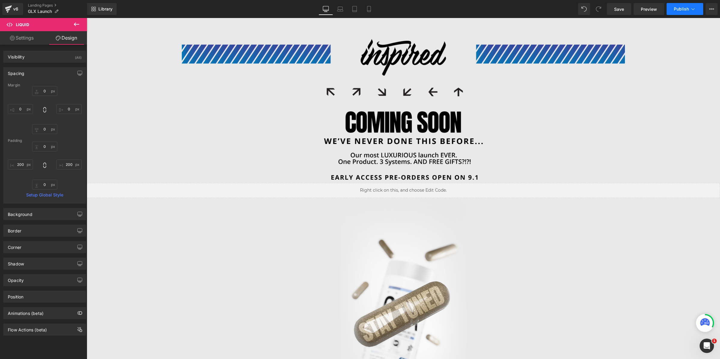
click at [683, 15] on button "Publish" at bounding box center [685, 9] width 37 height 12
click at [23, 166] on input "200" at bounding box center [20, 165] width 25 height 10
type input "0"
click at [62, 165] on input "200" at bounding box center [68, 165] width 25 height 10
type input "0"
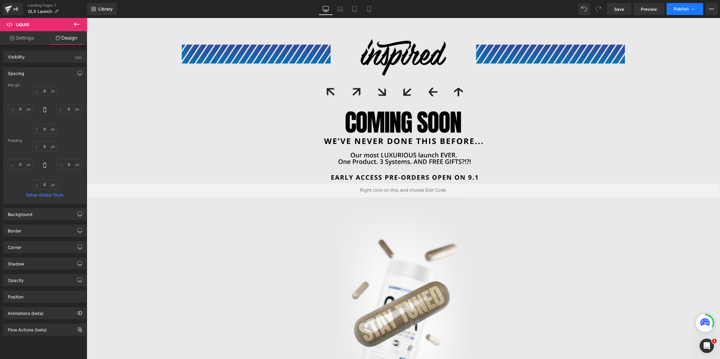
click at [679, 10] on span "Publish" at bounding box center [681, 9] width 15 height 5
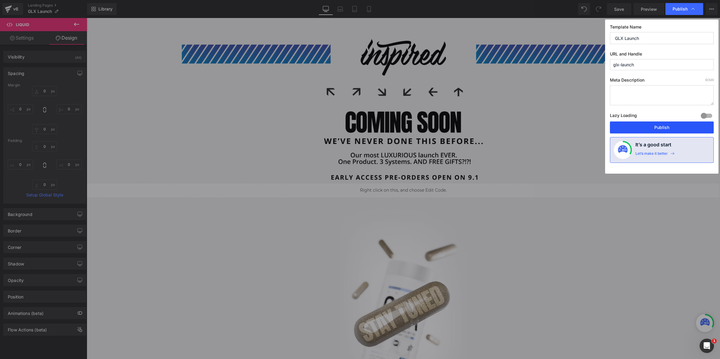
click at [646, 126] on button "Publish" at bounding box center [662, 128] width 104 height 12
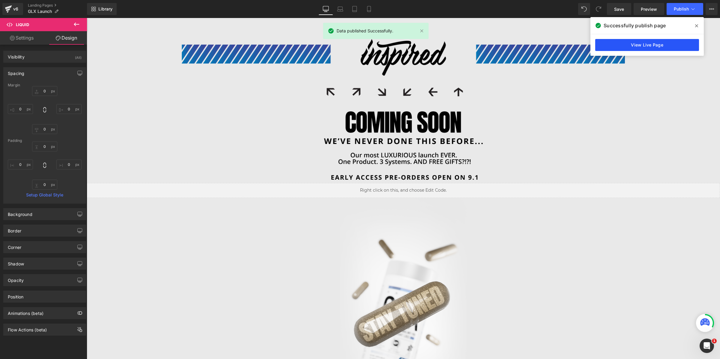
click at [676, 44] on link "View Live Page" at bounding box center [648, 45] width 104 height 12
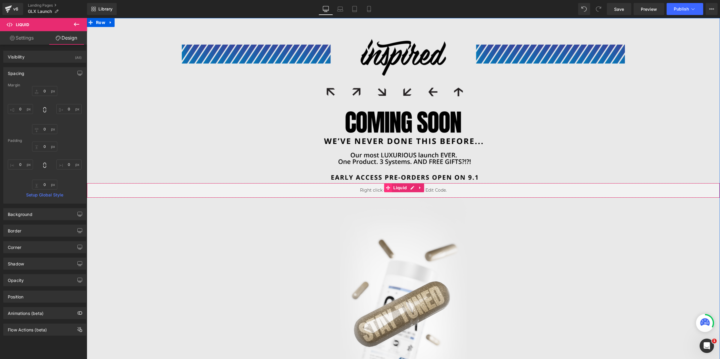
click at [386, 188] on icon at bounding box center [388, 188] width 4 height 4
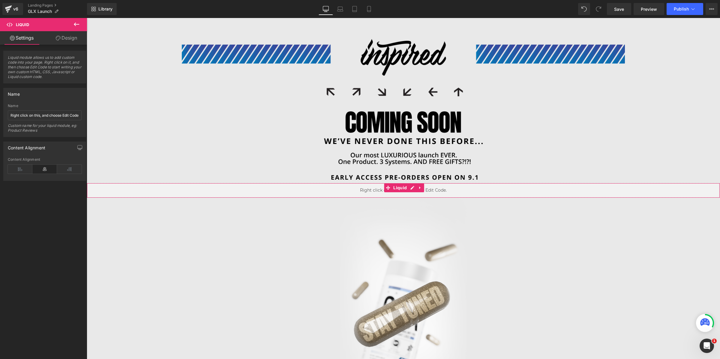
click at [65, 39] on link "Design" at bounding box center [67, 38] width 44 height 14
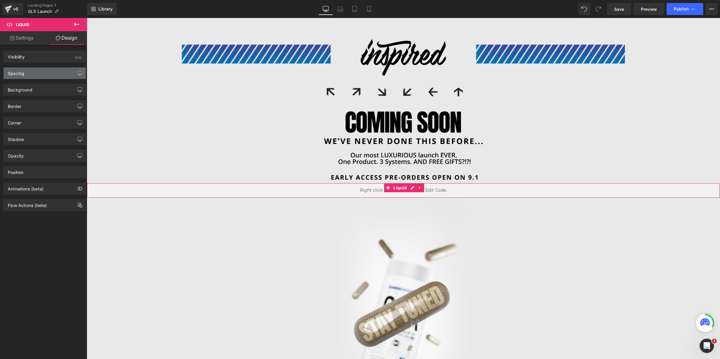
click at [32, 75] on div "Spacing" at bounding box center [45, 73] width 82 height 11
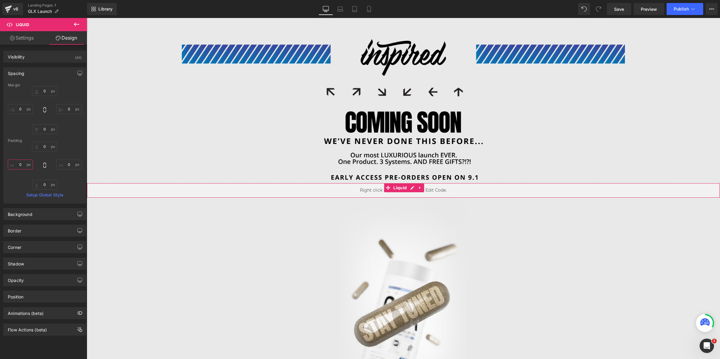
click at [20, 166] on input "0" at bounding box center [20, 165] width 25 height 10
type input "400"
click at [61, 167] on input "0" at bounding box center [68, 165] width 25 height 10
type input "400"
click at [673, 9] on button "Publish" at bounding box center [685, 9] width 37 height 12
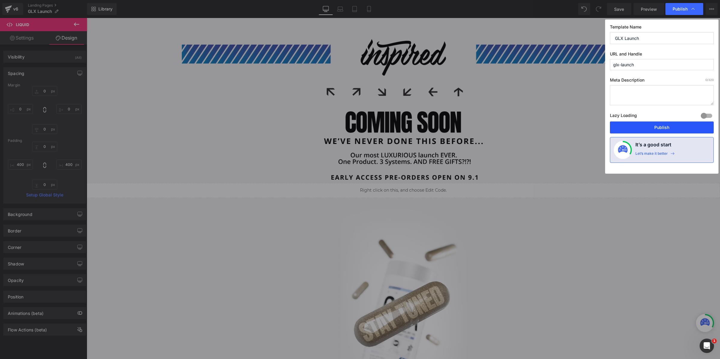
click at [683, 129] on button "Publish" at bounding box center [662, 128] width 104 height 12
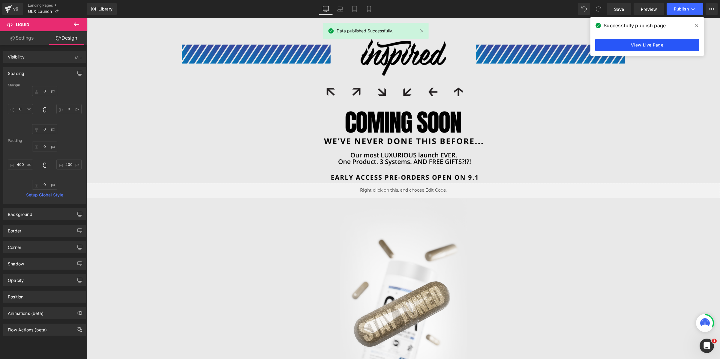
click at [646, 47] on link "View Live Page" at bounding box center [648, 45] width 104 height 12
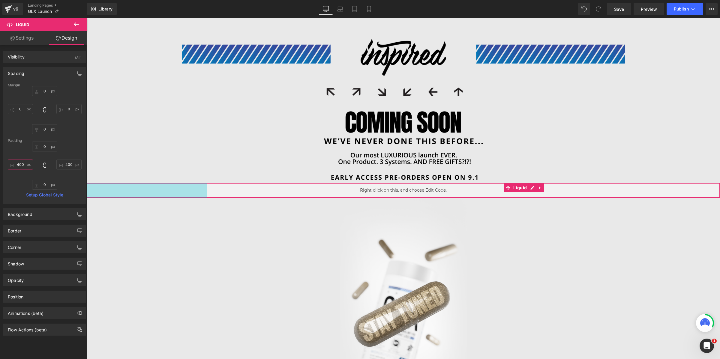
click at [21, 164] on input "400" at bounding box center [20, 165] width 25 height 10
type input "600"
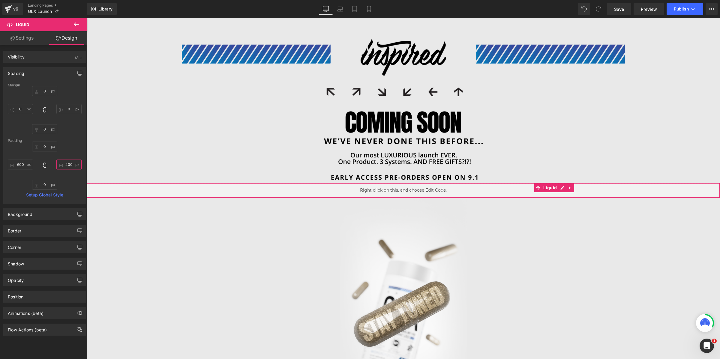
click at [62, 165] on input "400" at bounding box center [68, 165] width 25 height 10
type input "600"
click at [687, 5] on button "Publish" at bounding box center [685, 9] width 37 height 12
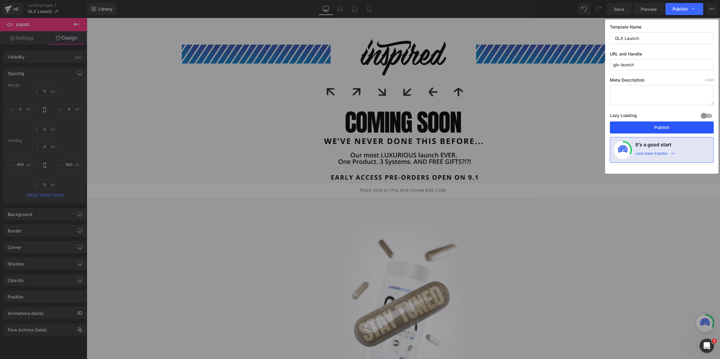
drag, startPoint x: 660, startPoint y: 129, endPoint x: 575, endPoint y: 108, distance: 87.8
click at [660, 129] on button "Publish" at bounding box center [662, 128] width 104 height 12
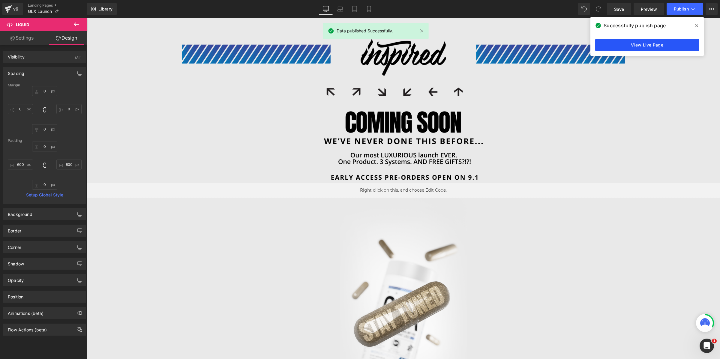
click at [675, 46] on link "View Live Page" at bounding box center [648, 45] width 104 height 12
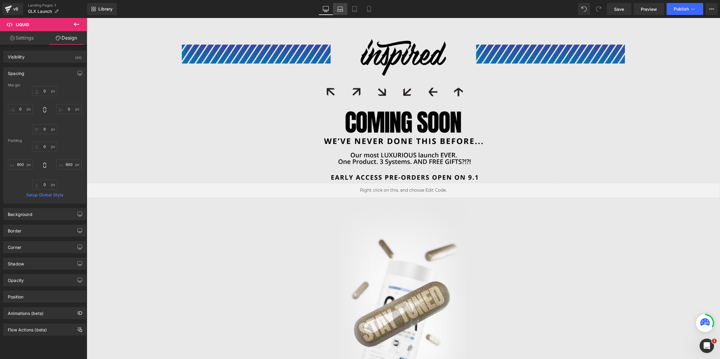
click at [339, 9] on icon at bounding box center [340, 8] width 5 height 3
type input "0"
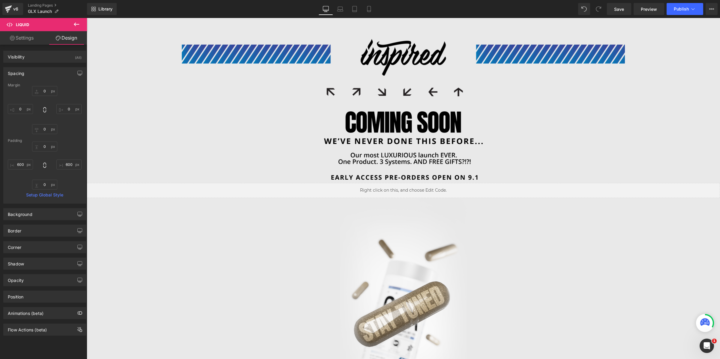
type input "0"
type input "600"
type input "0"
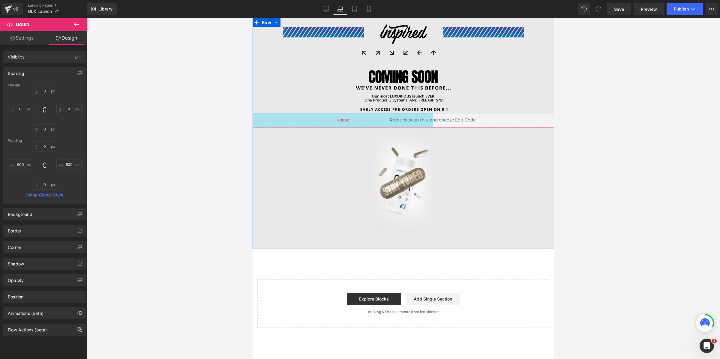
click at [300, 121] on div "600px" at bounding box center [343, 120] width 180 height 14
click at [420, 121] on div "600px" at bounding box center [343, 120] width 180 height 14
click at [19, 165] on input "600" at bounding box center [20, 165] width 25 height 10
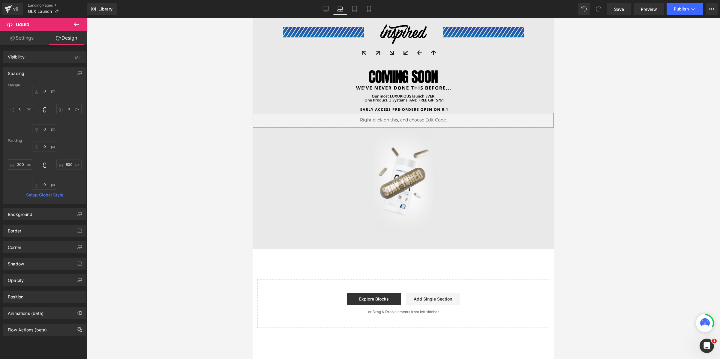
type input "200"
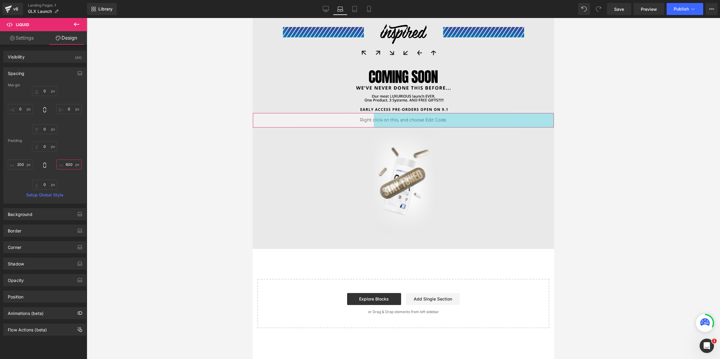
click at [63, 167] on input "600" at bounding box center [68, 165] width 25 height 10
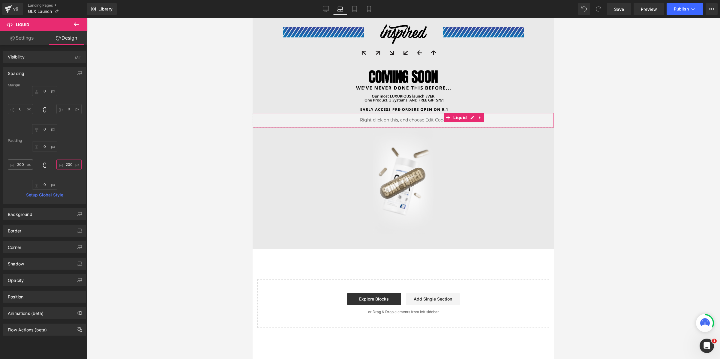
type input "200"
click at [22, 164] on input "200" at bounding box center [20, 165] width 25 height 10
type input "300"
click at [65, 163] on input "200" at bounding box center [68, 165] width 25 height 10
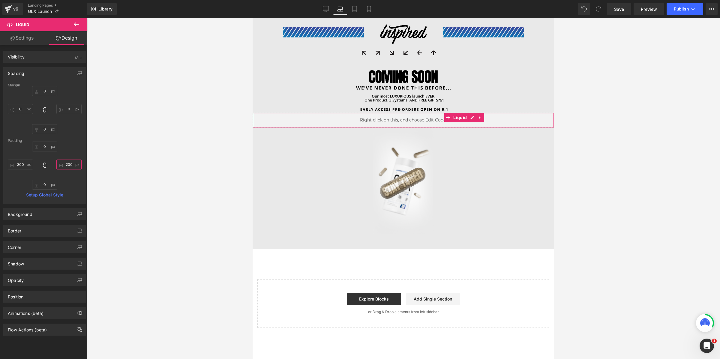
click at [65, 163] on input "200" at bounding box center [68, 165] width 25 height 10
type input "300"
click at [352, 7] on icon at bounding box center [355, 9] width 6 height 6
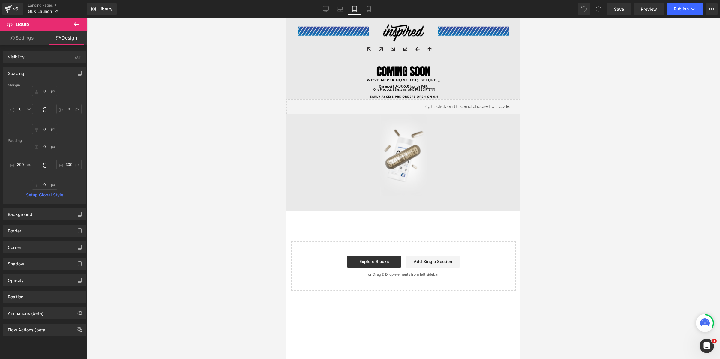
type input "0"
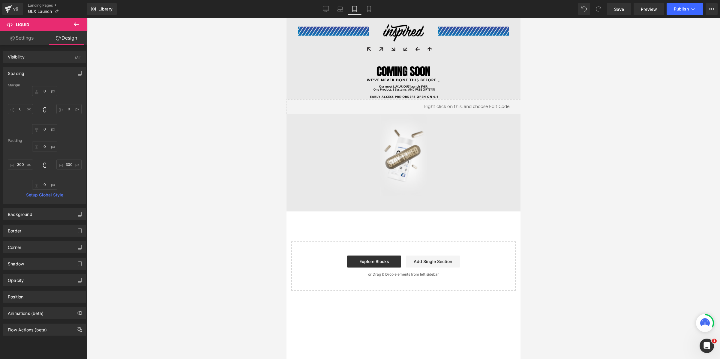
type input "600"
type input "0"
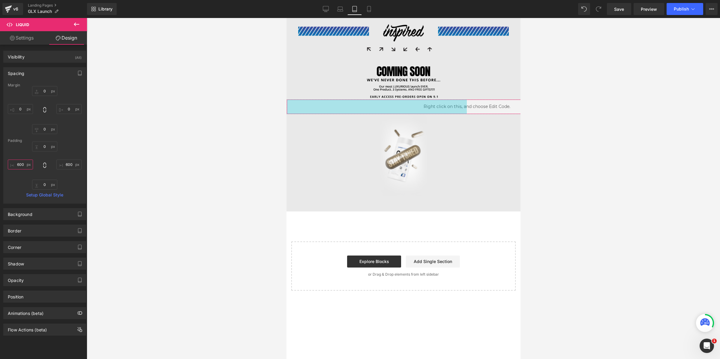
click at [18, 164] on input "600" at bounding box center [20, 165] width 25 height 10
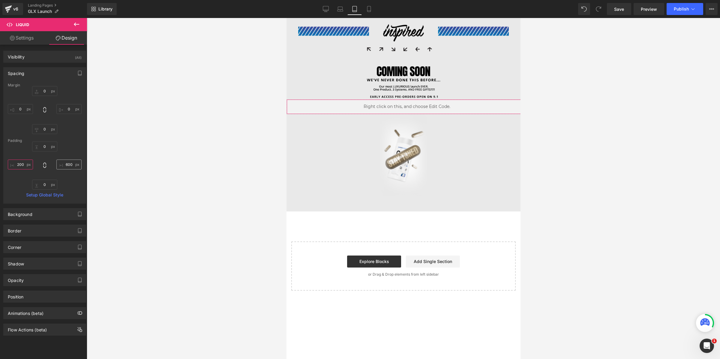
type input "200"
click at [65, 164] on input "600" at bounding box center [68, 165] width 25 height 10
type input "200"
click at [366, 3] on link "Mobile" at bounding box center [369, 9] width 14 height 12
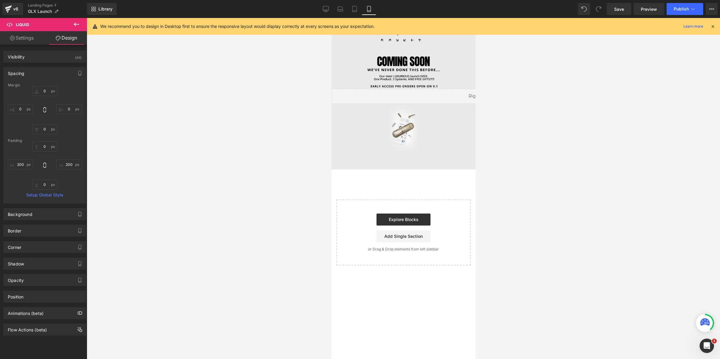
type input "0"
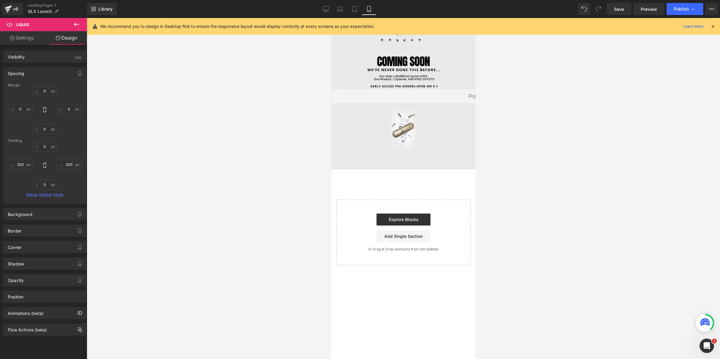
type input "600"
type input "0"
click at [17, 165] on input "600" at bounding box center [20, 165] width 25 height 10
type input "50"
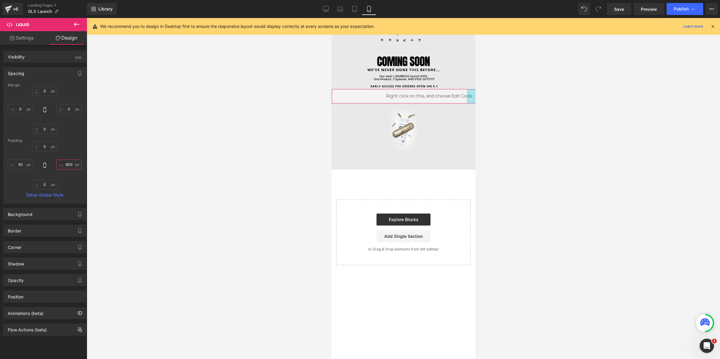
click at [63, 165] on input "600" at bounding box center [68, 165] width 25 height 10
type input "50"
click at [23, 165] on input "50" at bounding box center [20, 165] width 25 height 10
type input "75"
click at [63, 164] on input "50" at bounding box center [68, 165] width 25 height 10
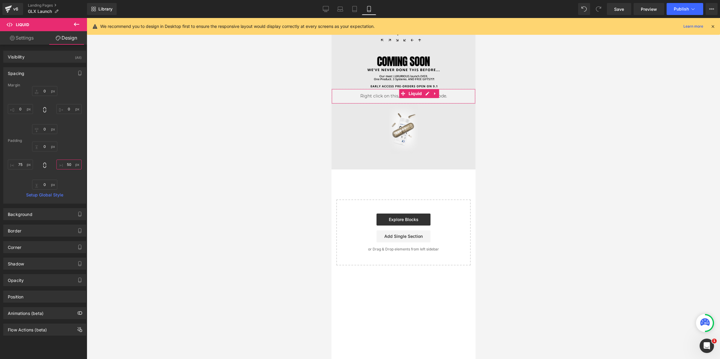
paste input "75"
type input "90"
click at [13, 166] on input "75" at bounding box center [20, 165] width 25 height 10
paste input "90"
type input "90"
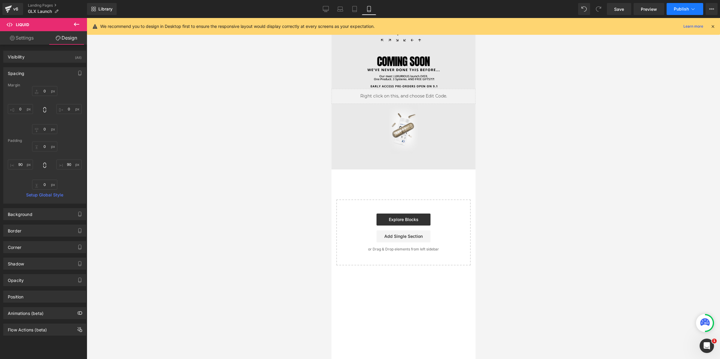
click at [679, 8] on span "Publish" at bounding box center [681, 9] width 15 height 5
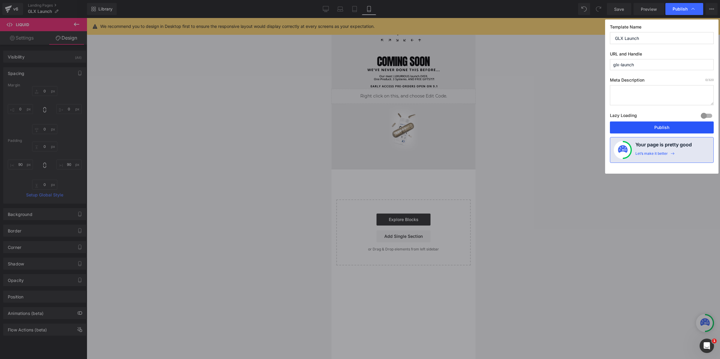
click at [665, 130] on button "Publish" at bounding box center [662, 128] width 104 height 12
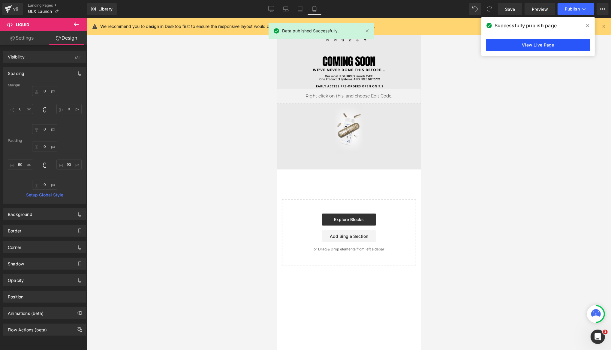
click at [530, 49] on link "View Live Page" at bounding box center [538, 45] width 104 height 12
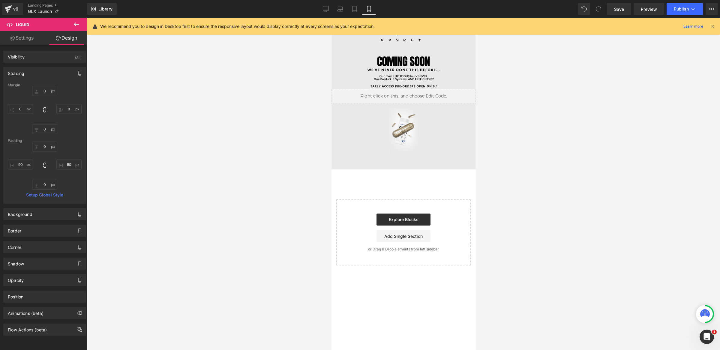
drag, startPoint x: 324, startPoint y: 10, endPoint x: 332, endPoint y: 34, distance: 25.0
click at [324, 10] on icon at bounding box center [326, 9] width 6 height 6
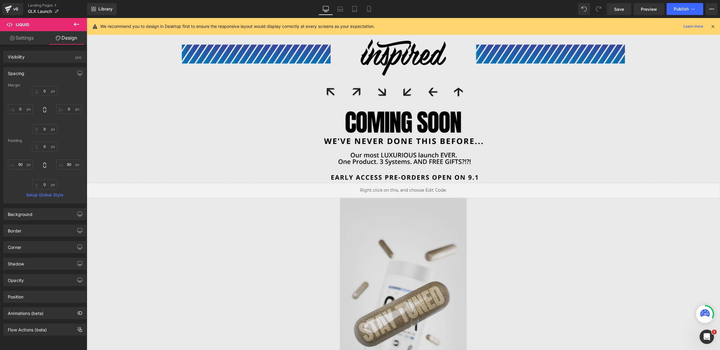
type input "0"
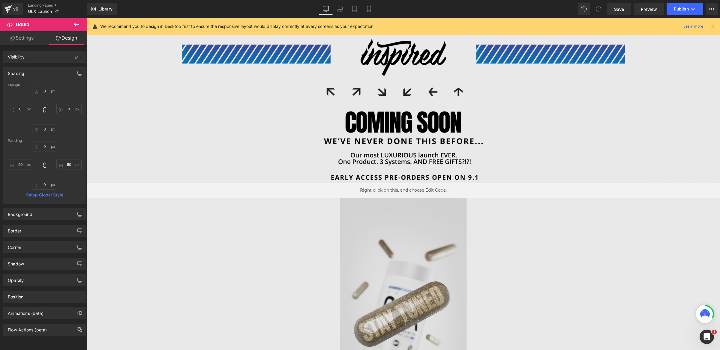
type input "600"
type input "0"
type input "600"
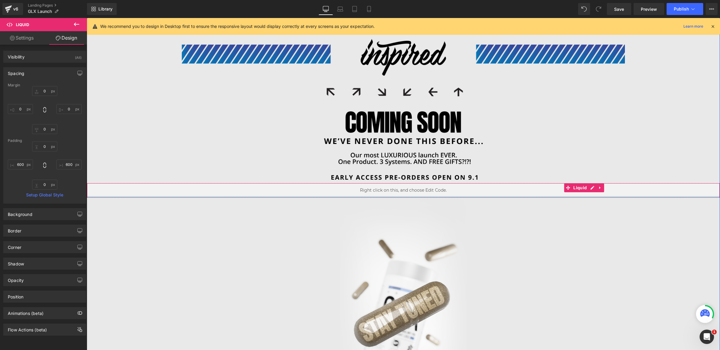
click at [279, 197] on div at bounding box center [403, 197] width 633 height 2
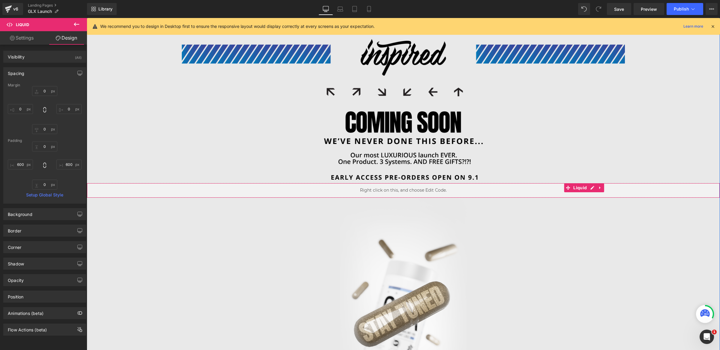
click at [285, 191] on div "Liquid 90px 90px" at bounding box center [404, 190] width 634 height 15
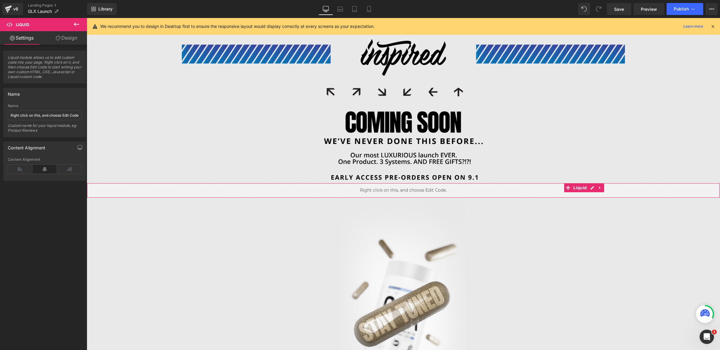
click at [74, 40] on link "Design" at bounding box center [67, 38] width 44 height 14
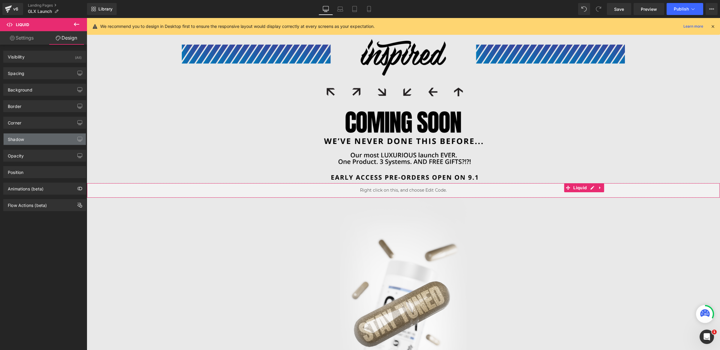
type input "0"
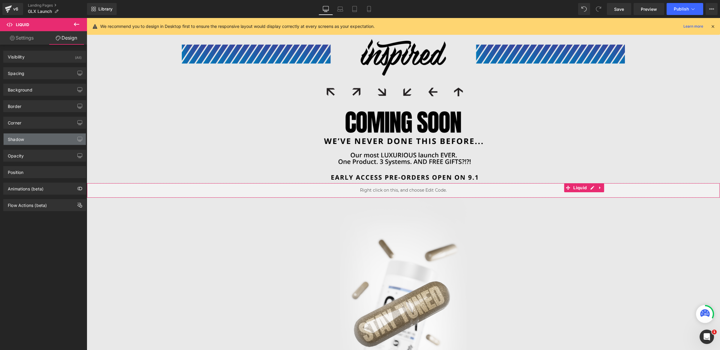
type input "600"
type input "0"
click at [24, 75] on div "Spacing" at bounding box center [16, 72] width 17 height 8
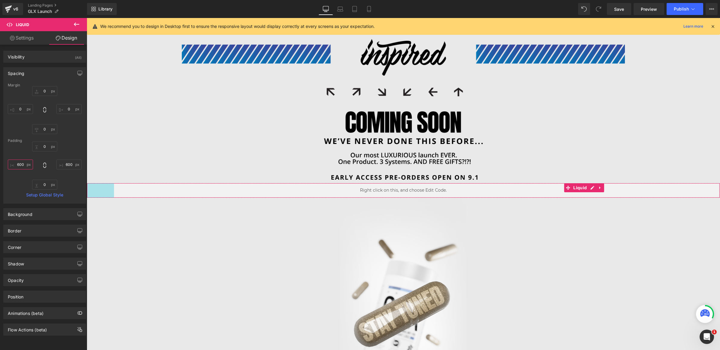
click at [19, 167] on input "600" at bounding box center [20, 165] width 25 height 10
type input "300"
click at [340, 11] on icon at bounding box center [340, 9] width 6 height 6
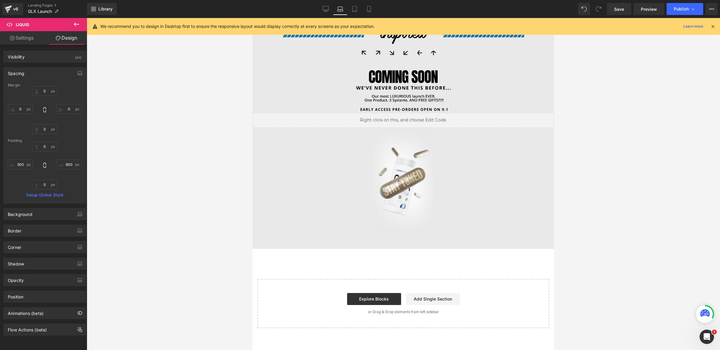
type input "0"
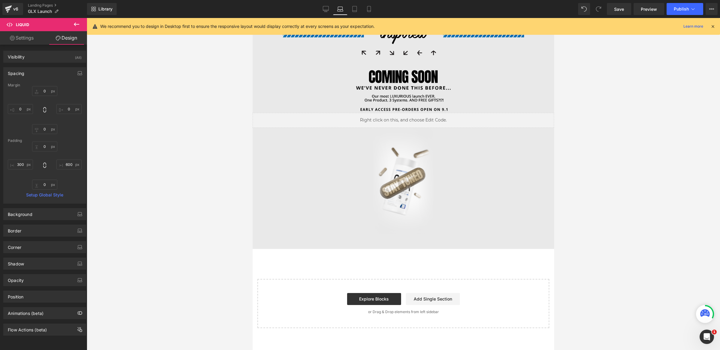
type input "300"
type input "0"
type input "300"
click at [297, 121] on span "300px" at bounding box center [298, 120] width 11 height 6
click at [329, 10] on icon at bounding box center [326, 8] width 6 height 5
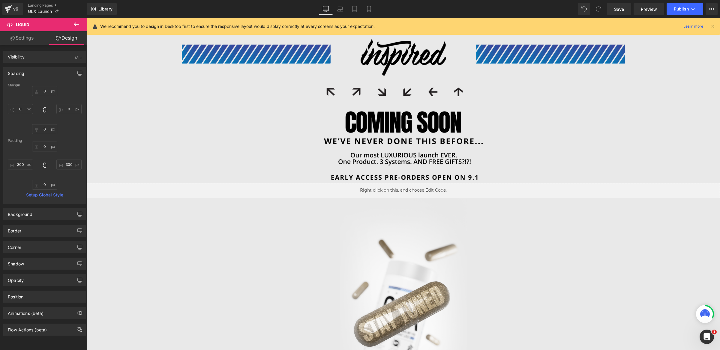
type input "0"
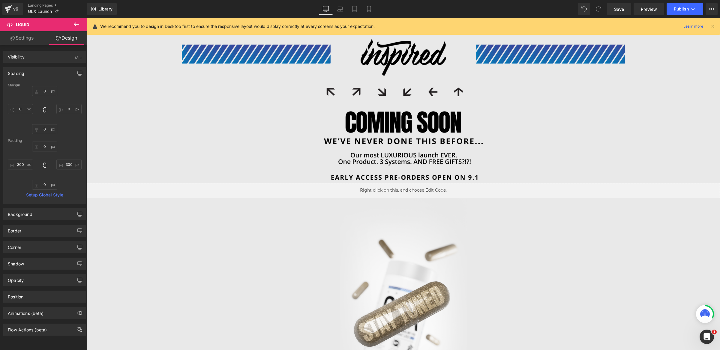
type input "600"
type input "0"
type input "300"
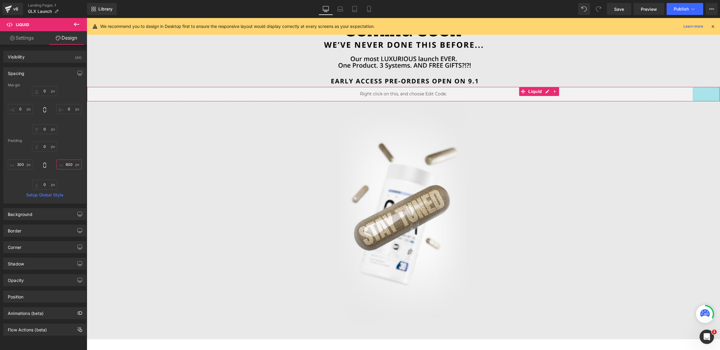
click at [59, 164] on input "600" at bounding box center [68, 165] width 25 height 10
type input "300"
click at [678, 12] on button "Publish" at bounding box center [685, 9] width 37 height 12
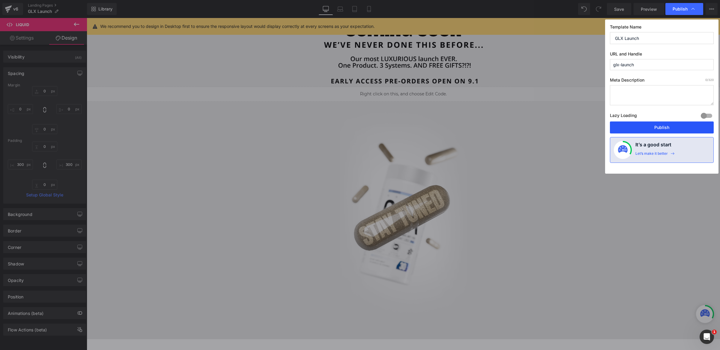
click at [668, 126] on button "Publish" at bounding box center [662, 128] width 104 height 12
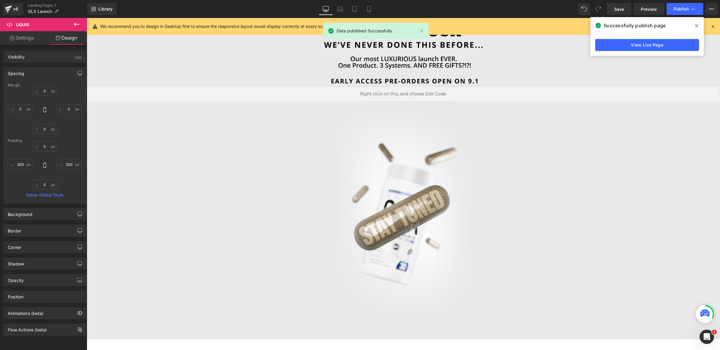
click at [665, 44] on link "View Live Page" at bounding box center [648, 45] width 104 height 12
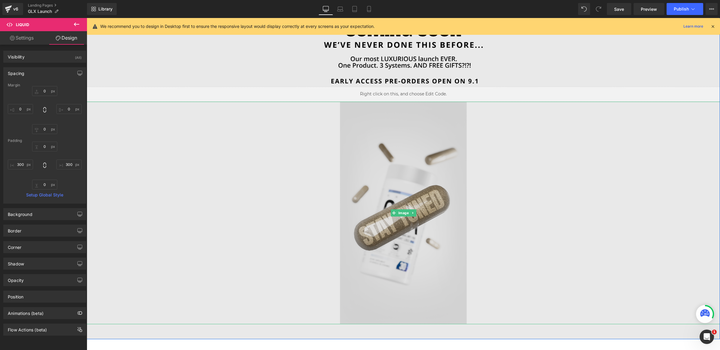
click at [424, 174] on img at bounding box center [403, 213] width 127 height 223
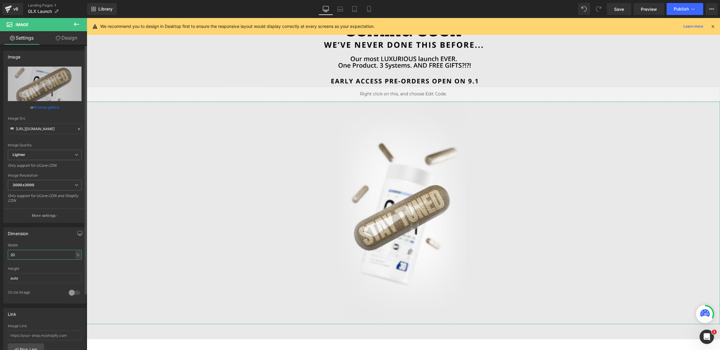
click at [43, 250] on input "20" at bounding box center [45, 255] width 74 height 10
type input "4"
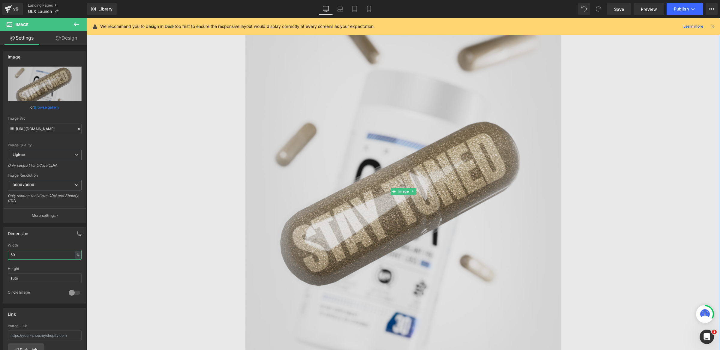
scroll to position [0, 0]
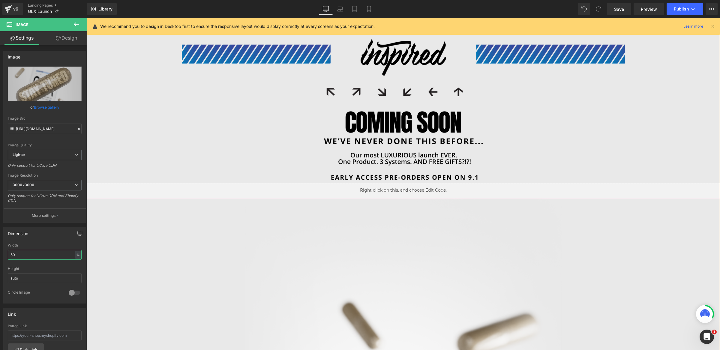
type input "50"
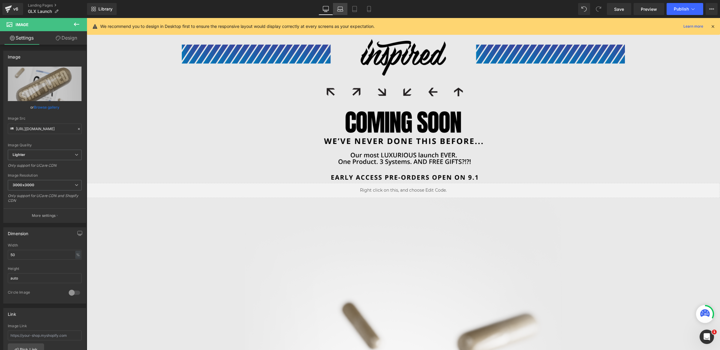
drag, startPoint x: 339, startPoint y: 11, endPoint x: 36, endPoint y: 47, distance: 304.7
click at [339, 11] on icon at bounding box center [340, 9] width 6 height 6
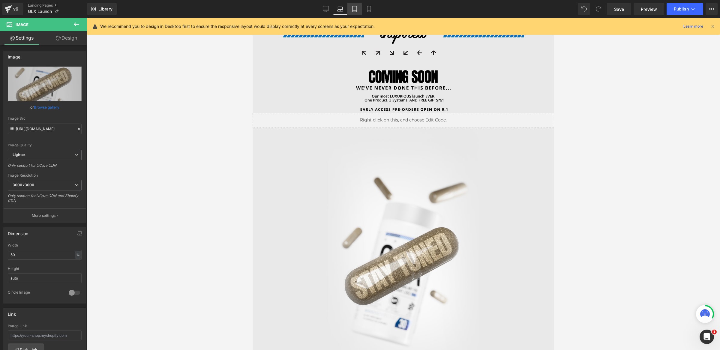
click at [355, 9] on icon at bounding box center [355, 9] width 6 height 6
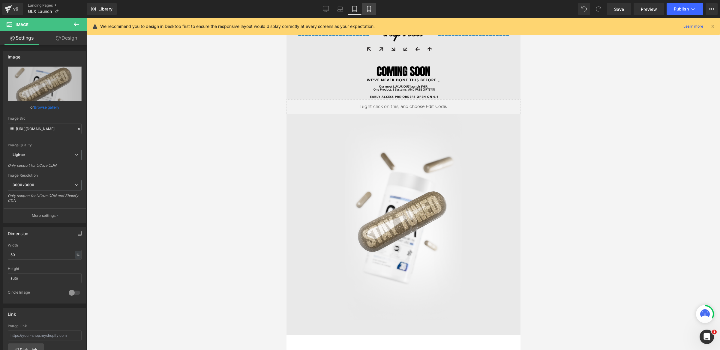
click at [370, 9] on icon at bounding box center [369, 9] width 6 height 6
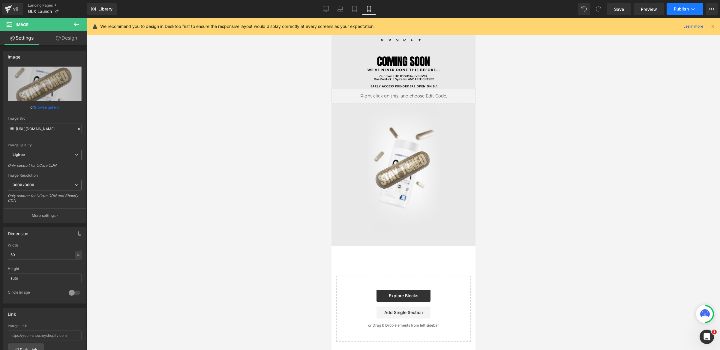
click at [677, 8] on span "Publish" at bounding box center [681, 9] width 15 height 5
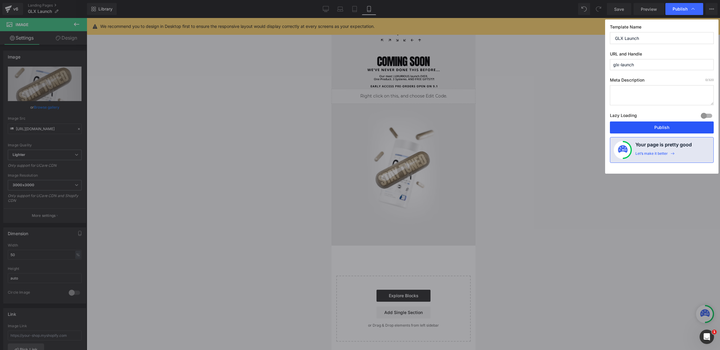
click at [658, 124] on button "Publish" at bounding box center [662, 128] width 104 height 12
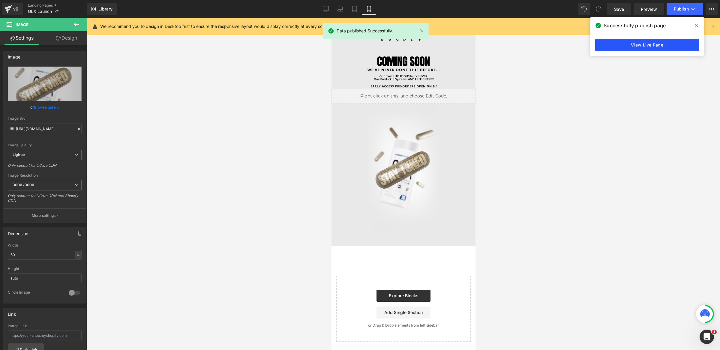
click at [675, 41] on link "View Live Page" at bounding box center [648, 45] width 104 height 12
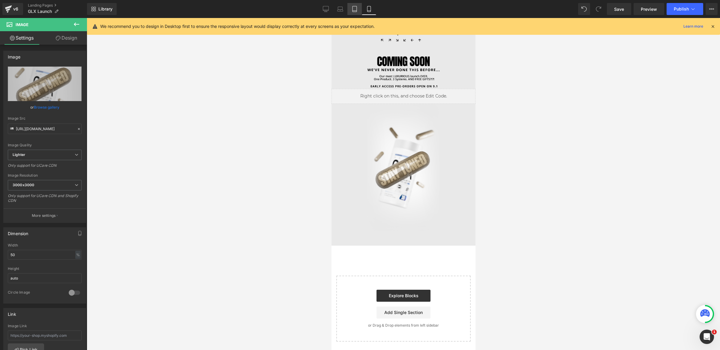
click at [354, 13] on link "Tablet" at bounding box center [355, 9] width 14 height 12
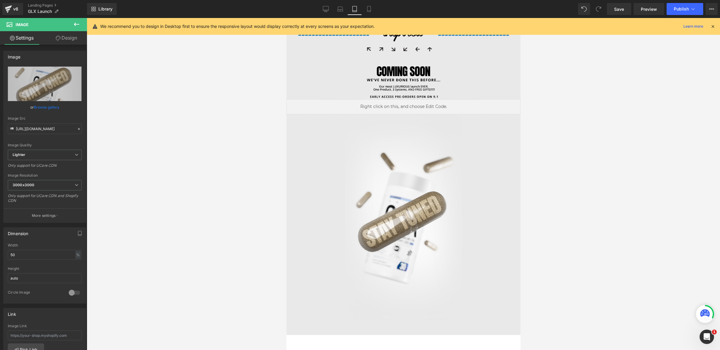
click at [401, 71] on img at bounding box center [403, 78] width 117 height 42
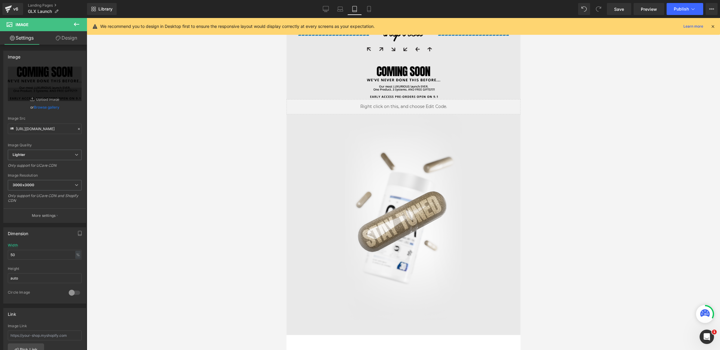
click at [713, 26] on icon at bounding box center [713, 26] width 5 height 5
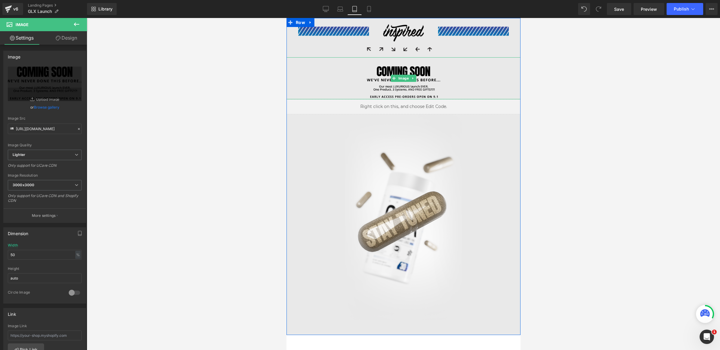
click at [404, 66] on img at bounding box center [403, 78] width 117 height 42
click at [24, 250] on div "Width 50 % % px" at bounding box center [45, 254] width 74 height 23
click at [23, 256] on input "50" at bounding box center [45, 255] width 74 height 10
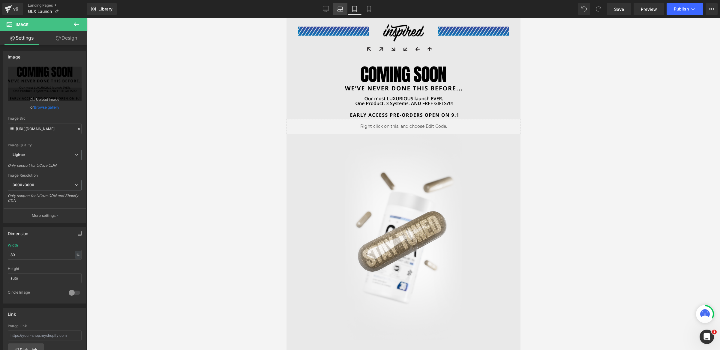
click at [342, 7] on icon at bounding box center [340, 9] width 6 height 6
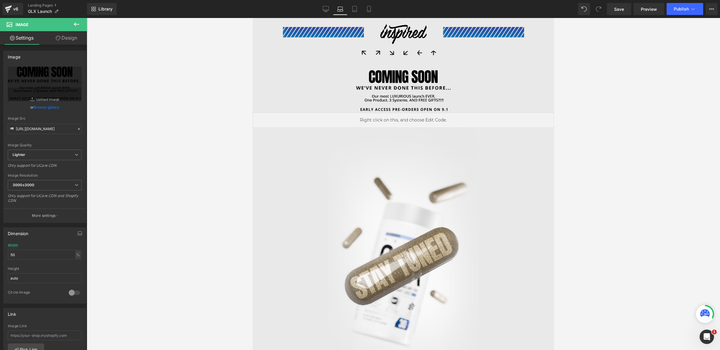
scroll to position [8, 0]
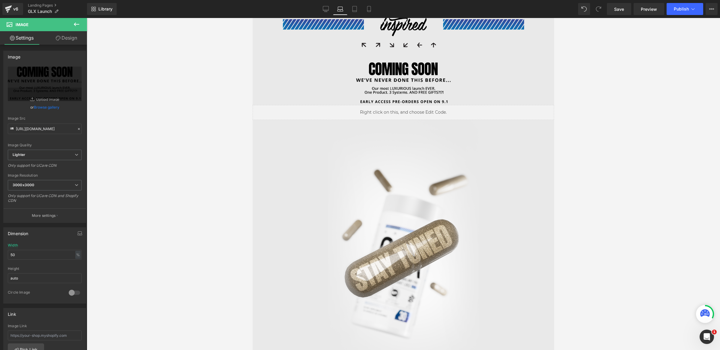
click at [367, 64] on img at bounding box center [403, 79] width 151 height 52
click at [22, 261] on div "Width 50 % % px" at bounding box center [45, 254] width 74 height 23
click at [25, 257] on input "50" at bounding box center [45, 255] width 74 height 10
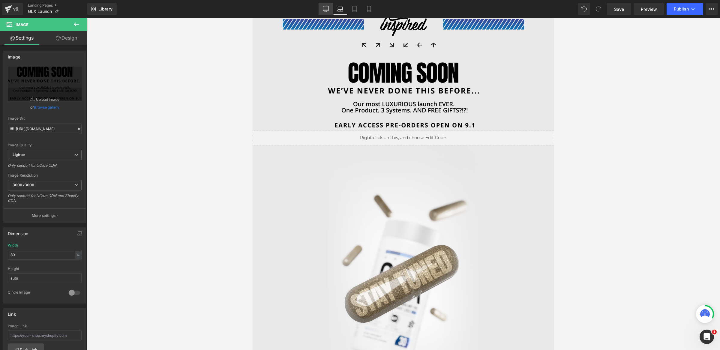
drag, startPoint x: 325, startPoint y: 8, endPoint x: 279, endPoint y: 59, distance: 67.8
click at [325, 8] on icon at bounding box center [326, 9] width 6 height 6
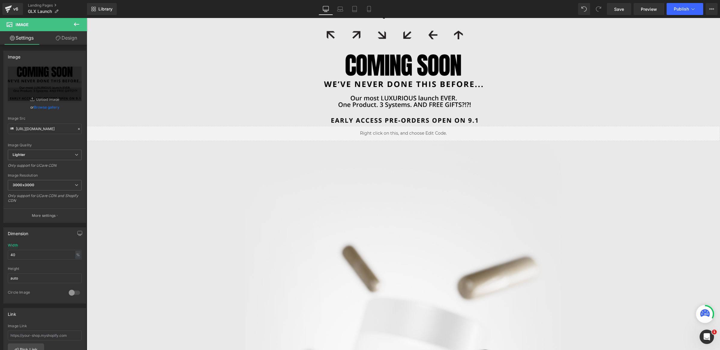
click at [373, 80] on img at bounding box center [403, 85] width 253 height 81
click at [27, 253] on input "40" at bounding box center [45, 255] width 74 height 10
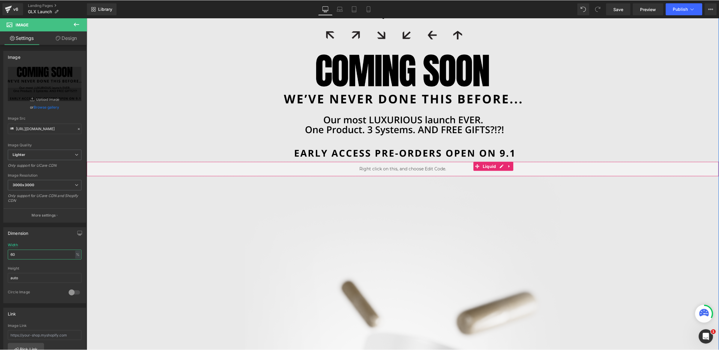
scroll to position [0, 0]
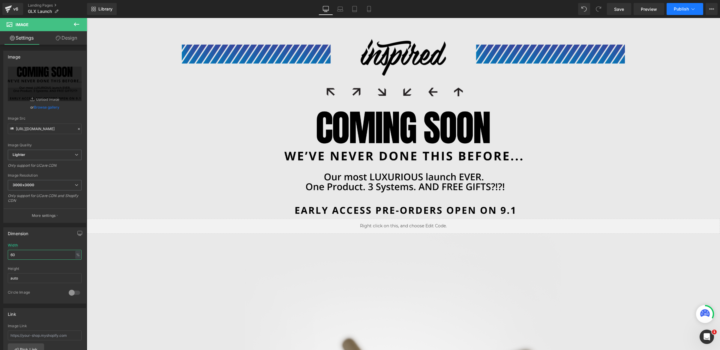
type input "60"
click at [675, 7] on span "Publish" at bounding box center [681, 9] width 15 height 5
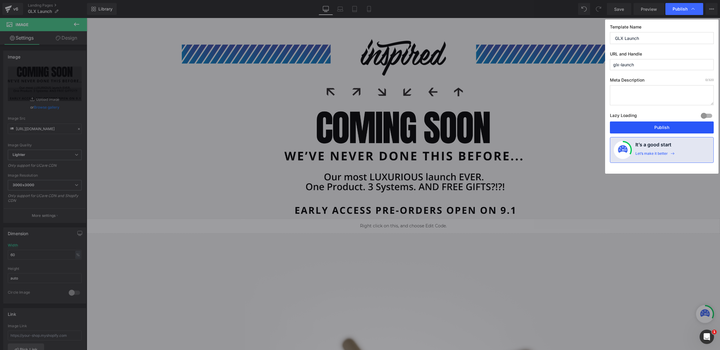
click at [648, 131] on button "Publish" at bounding box center [662, 128] width 104 height 12
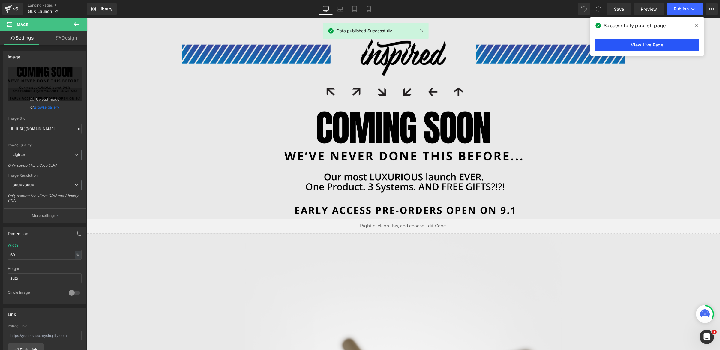
click at [663, 46] on link "View Live Page" at bounding box center [648, 45] width 104 height 12
